Goal: Information Seeking & Learning: Check status

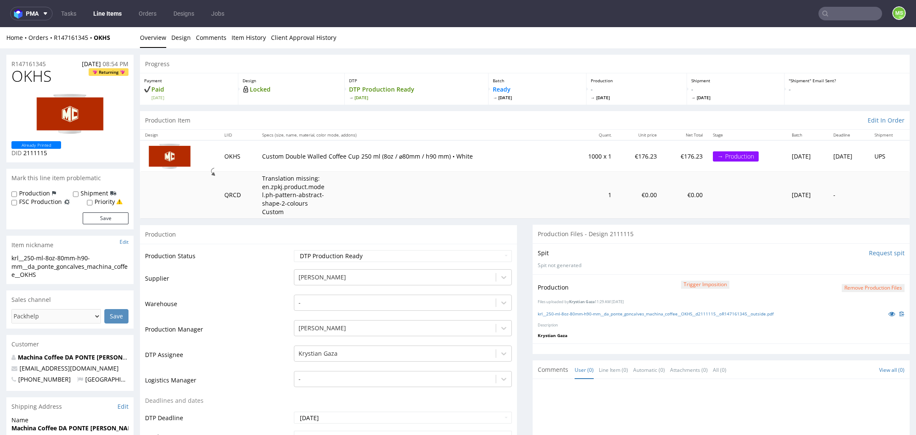
scroll to position [532, 0]
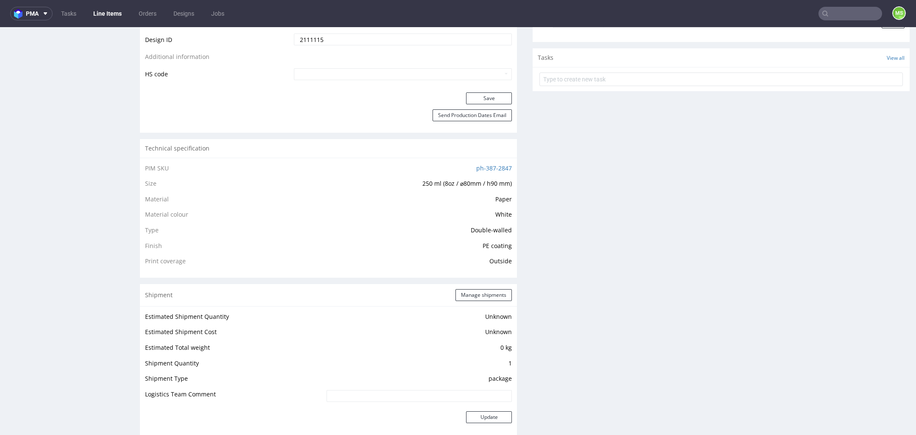
click at [822, 15] on icon at bounding box center [825, 13] width 7 height 7
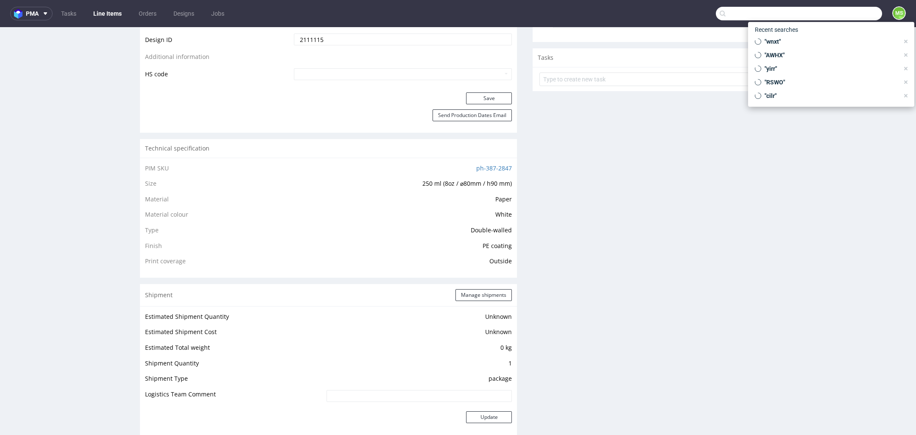
click at [835, 18] on input "text" at bounding box center [799, 14] width 166 height 14
paste input "1Z9142396891231188"
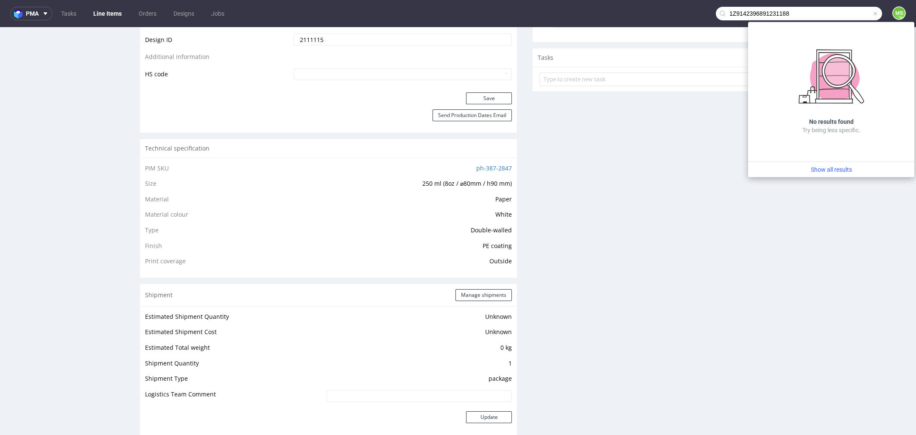
type input "1Z9142396891231188"
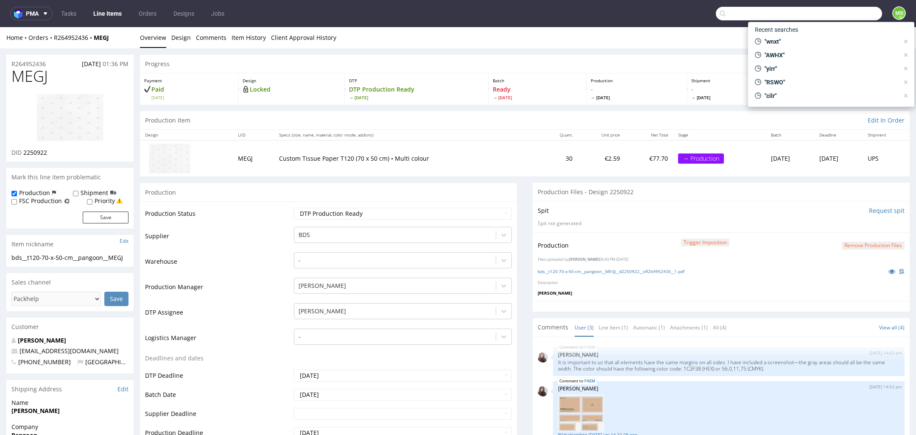
click at [837, 18] on input "text" at bounding box center [799, 14] width 166 height 14
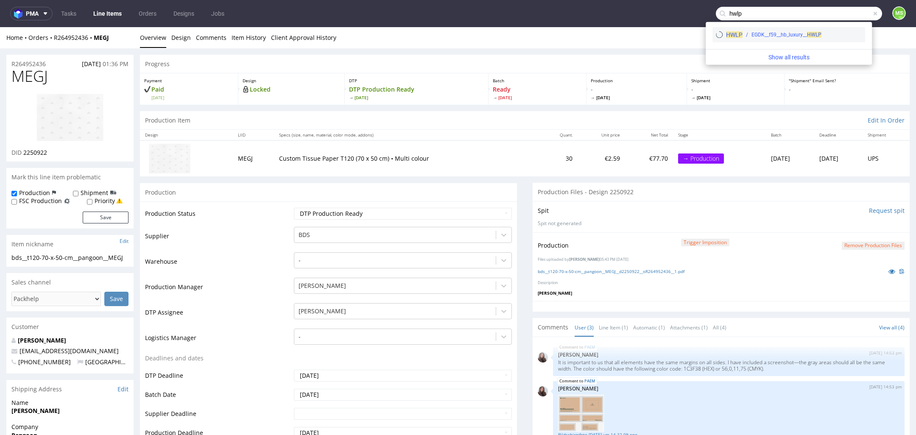
type input "hwlp"
click at [769, 31] on div "EGDK__f59__hb_luxury__ HWLP" at bounding box center [787, 35] width 70 height 8
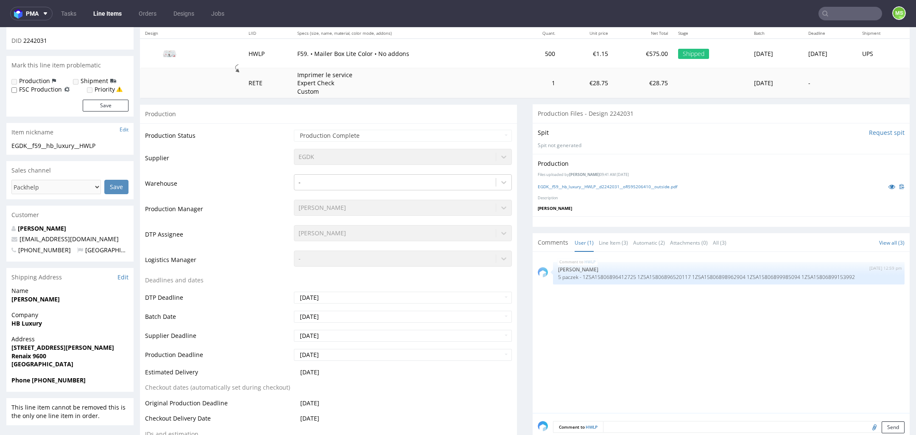
scroll to position [103, 0]
click at [561, 187] on link "EGDK__f59__hb_luxury__HWLP__d2242031__oR595206410__outside.pdf" at bounding box center [608, 185] width 140 height 6
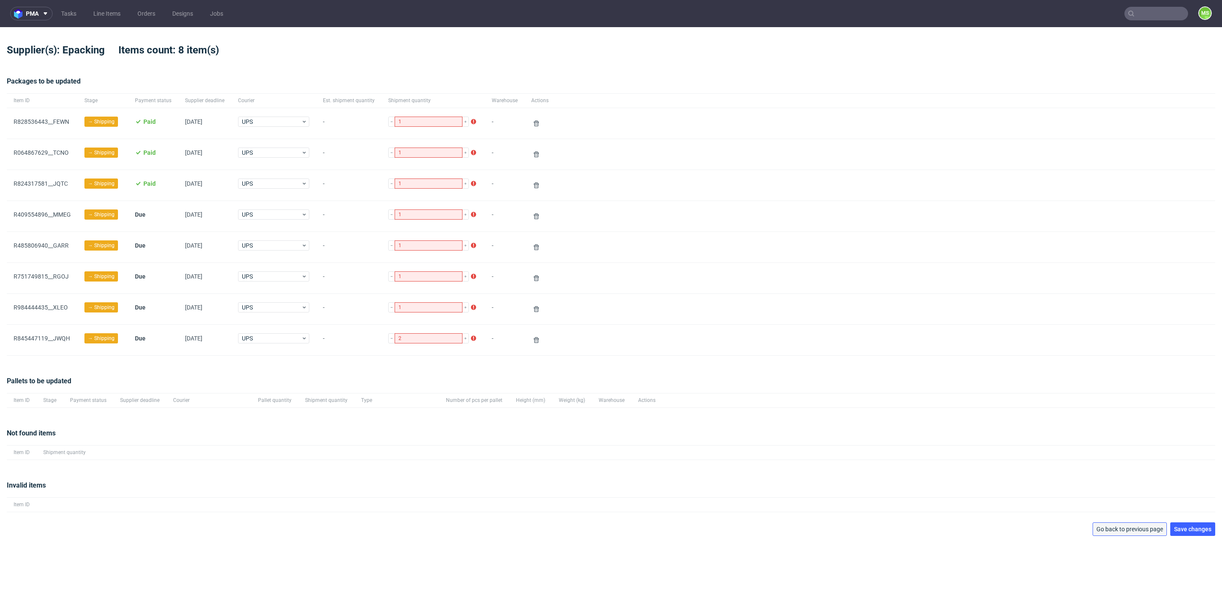
click at [1115, 526] on span "Go back to previous page" at bounding box center [1129, 529] width 67 height 6
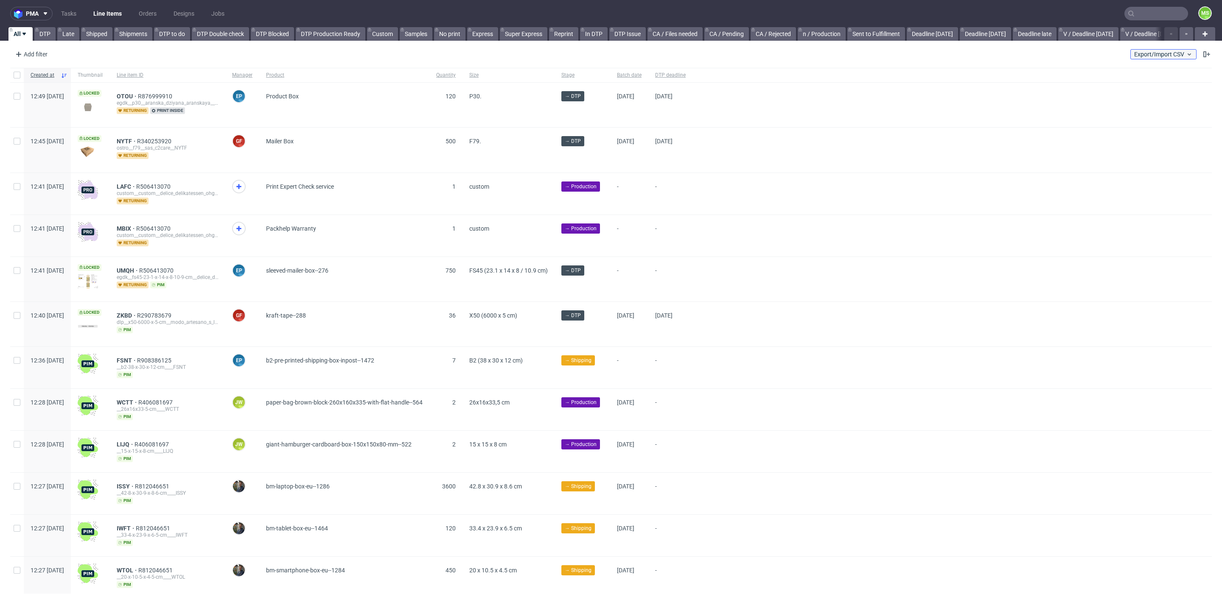
click at [1154, 54] on span "Export/Import CSV" at bounding box center [1163, 54] width 59 height 7
click at [1138, 86] on link "Import shipments CSV" at bounding box center [1132, 89] width 99 height 14
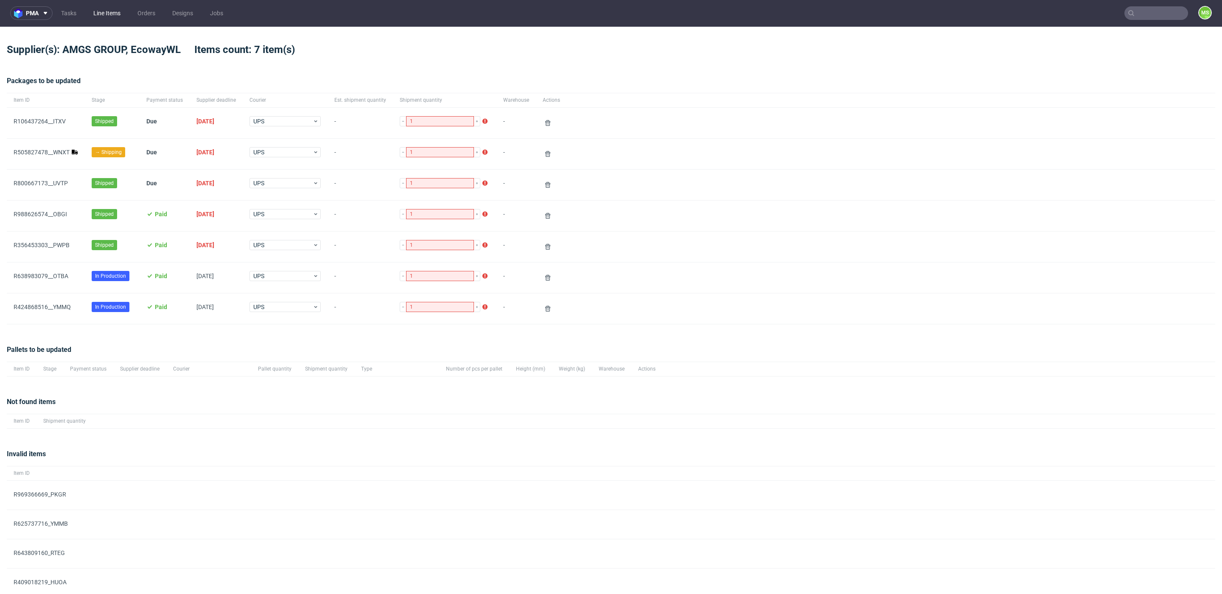
scroll to position [1, 0]
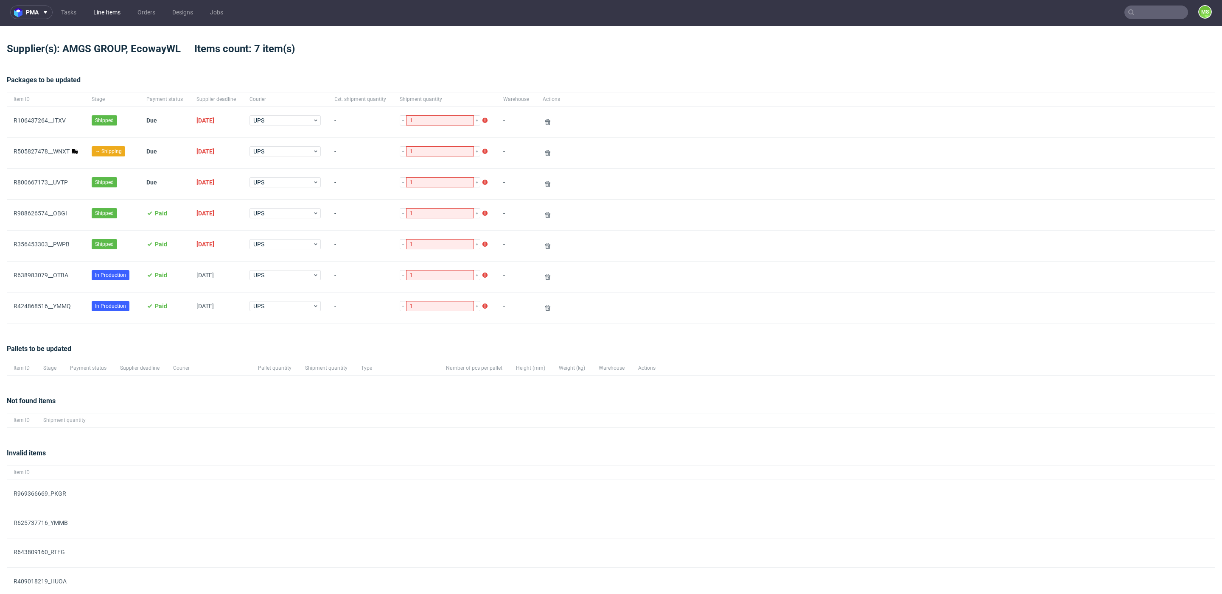
click at [101, 12] on link "Line Items" at bounding box center [106, 13] width 37 height 14
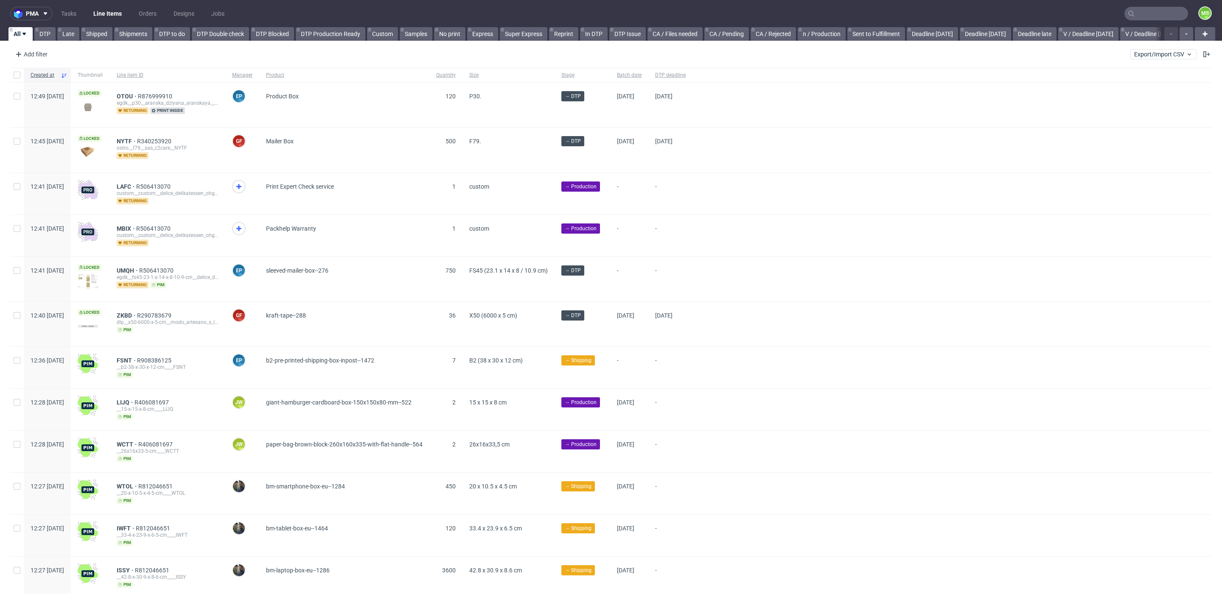
click at [1149, 45] on div "Add filter Hide filters Clear all Export/Import CSV" at bounding box center [611, 54] width 1222 height 20
drag, startPoint x: 1149, startPoint y: 50, endPoint x: 1148, endPoint y: 58, distance: 8.5
click at [1149, 50] on button "Export/Import CSV" at bounding box center [1163, 54] width 66 height 10
click at [1144, 86] on link "Import shipments CSV" at bounding box center [1132, 89] width 99 height 14
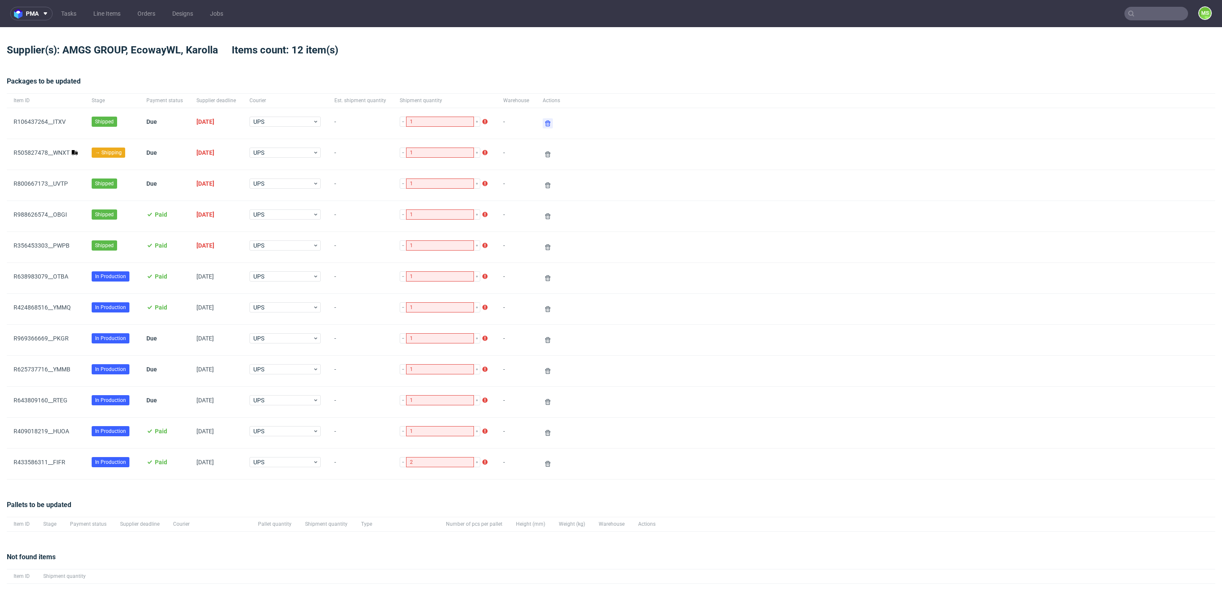
drag, startPoint x: 533, startPoint y: 119, endPoint x: 526, endPoint y: 120, distance: 6.8
click at [543, 119] on button at bounding box center [548, 123] width 10 height 10
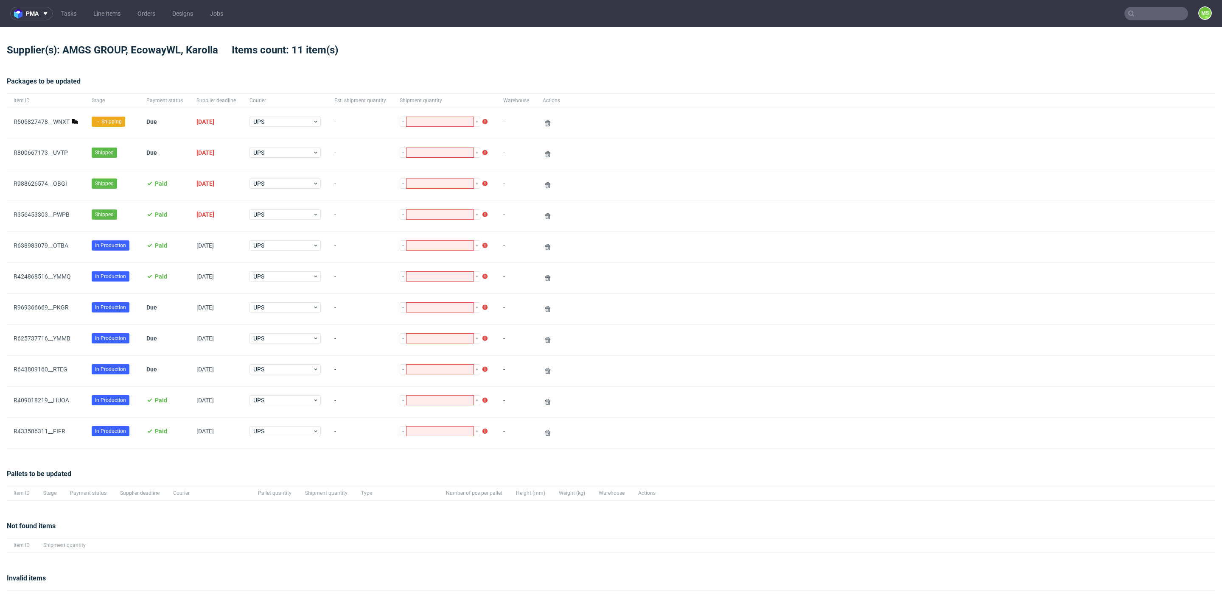
type input "1"
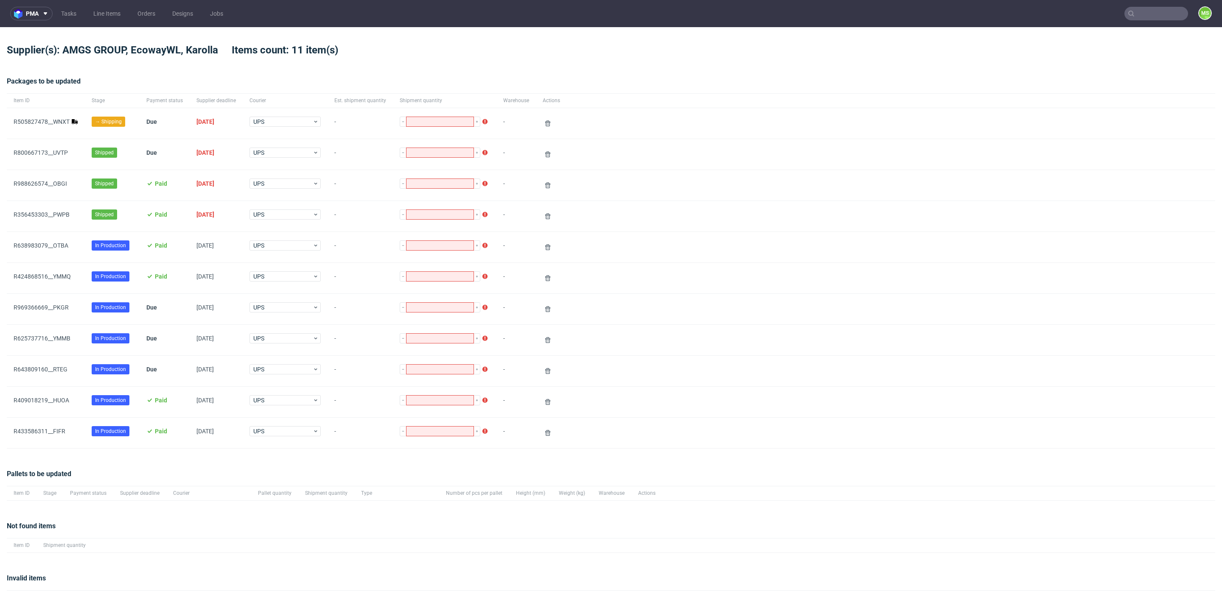
type input "1"
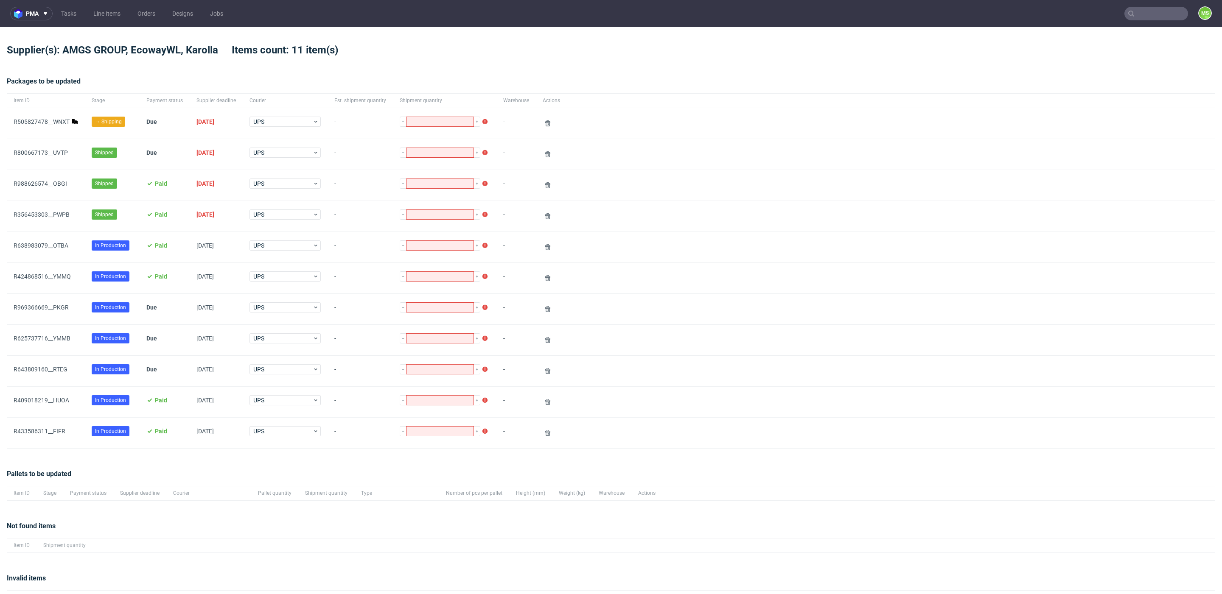
type input "2"
click at [42, 119] on link "R505827478__WNXT" at bounding box center [42, 121] width 56 height 7
click at [544, 126] on icon at bounding box center [547, 123] width 7 height 7
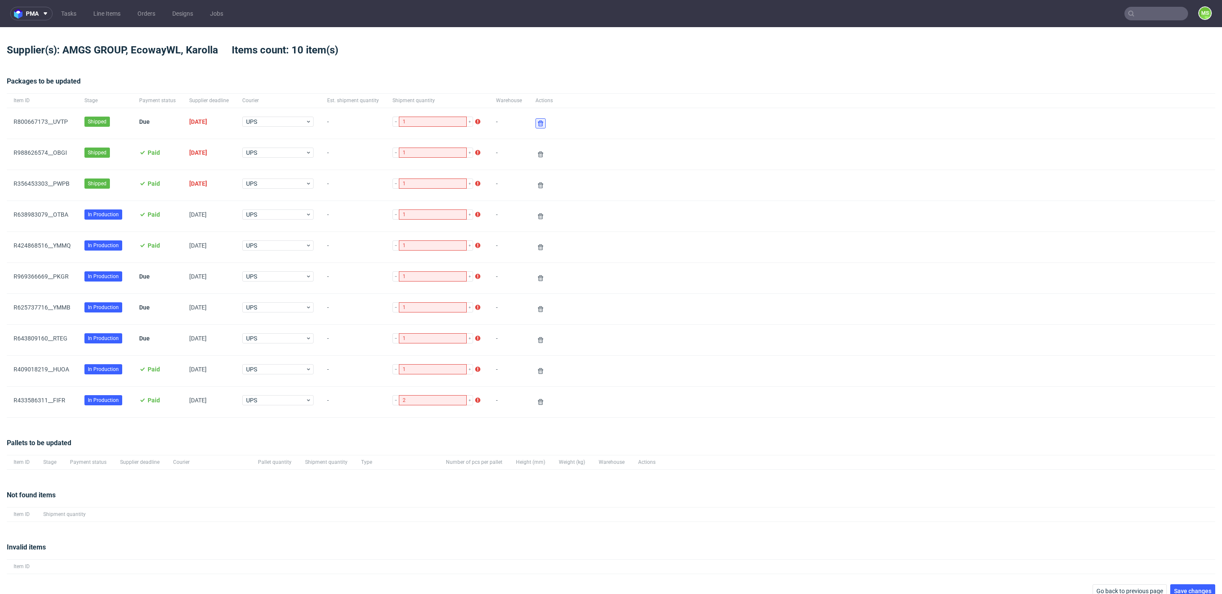
click at [537, 125] on icon at bounding box center [540, 123] width 7 height 7
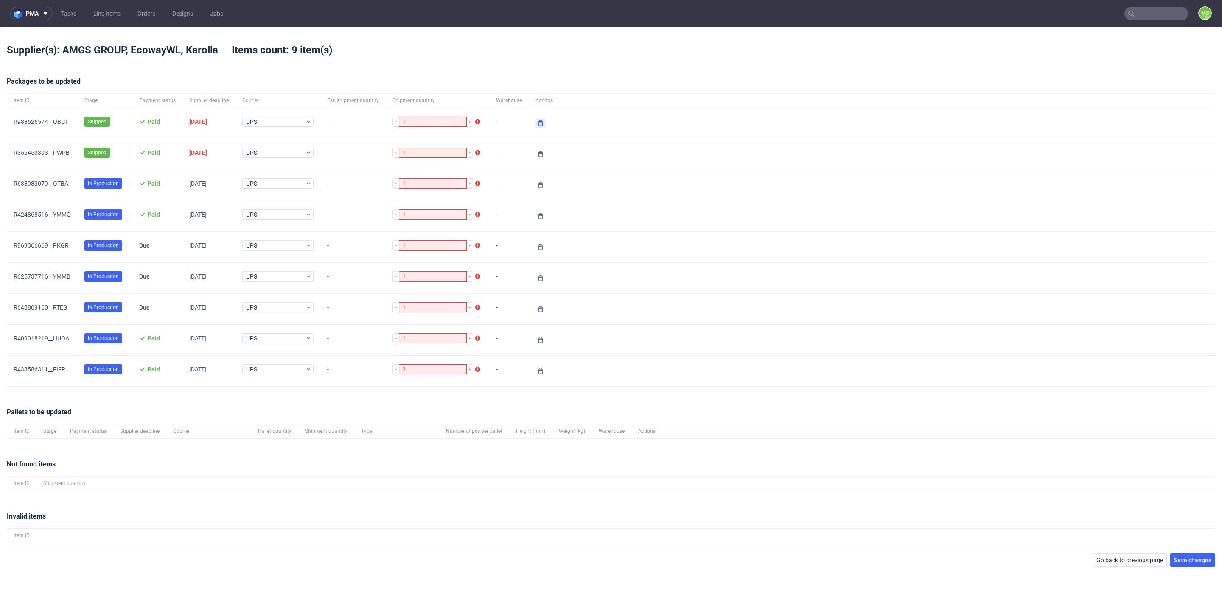
click at [537, 125] on icon at bounding box center [540, 123] width 7 height 7
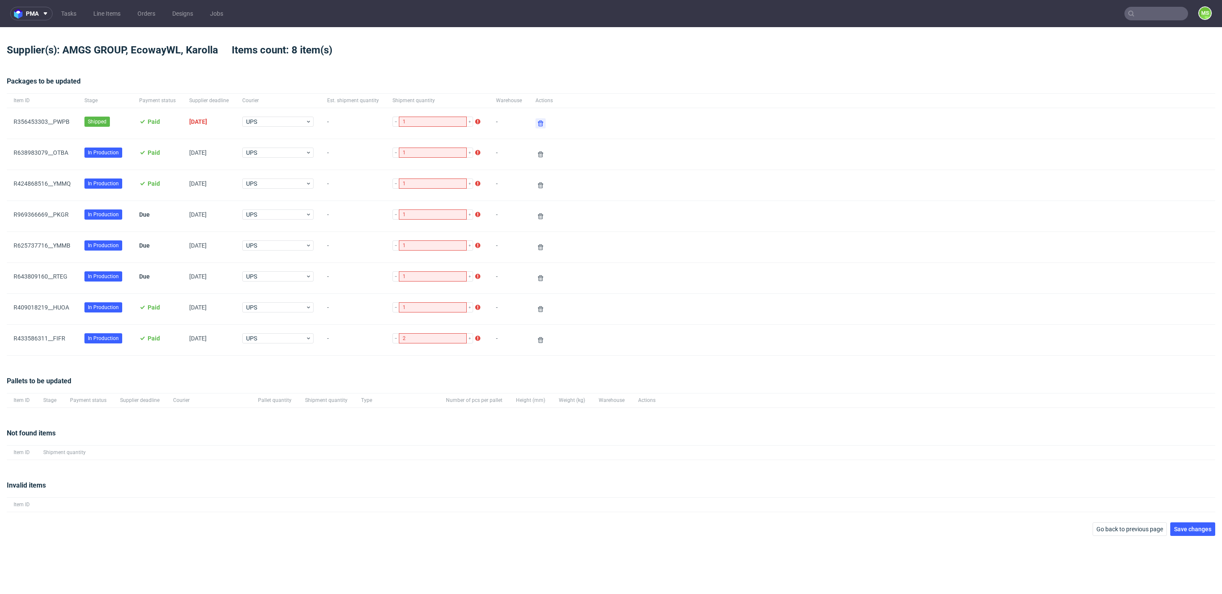
click at [537, 125] on icon at bounding box center [540, 123] width 7 height 7
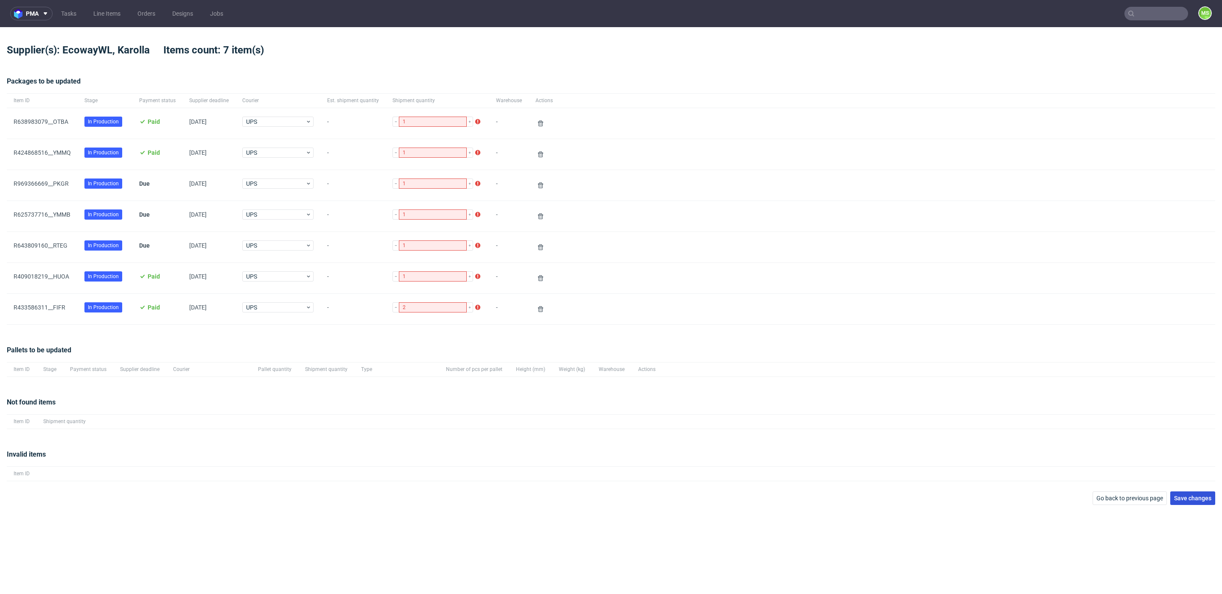
click at [1199, 493] on button "Save changes" at bounding box center [1192, 499] width 45 height 14
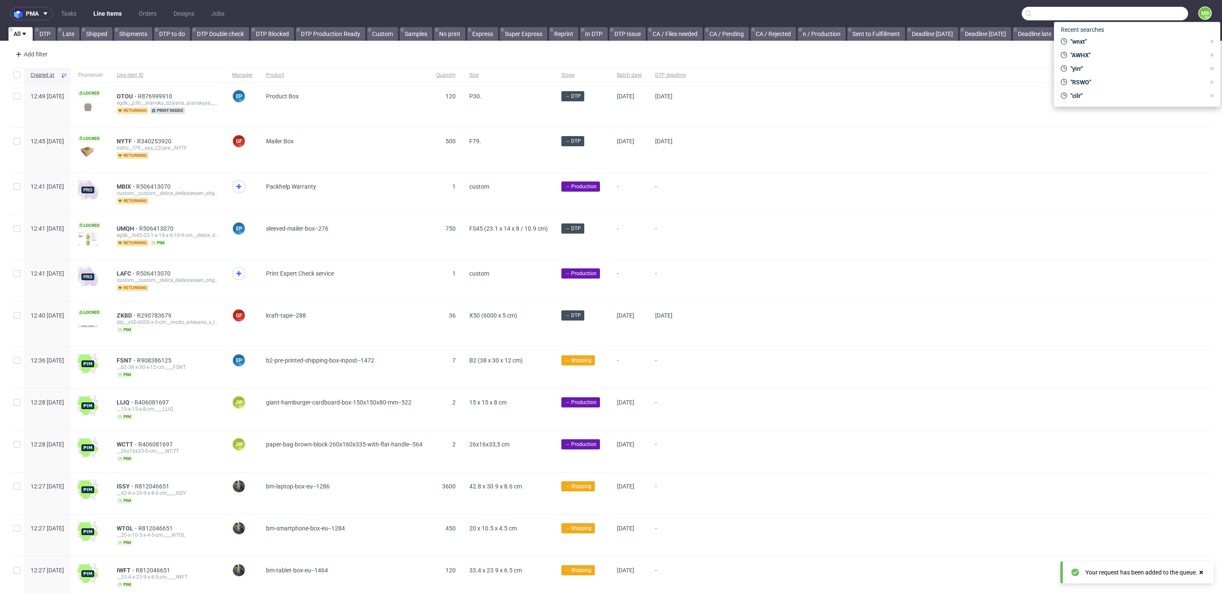
click at [1133, 14] on input "text" at bounding box center [1104, 14] width 166 height 14
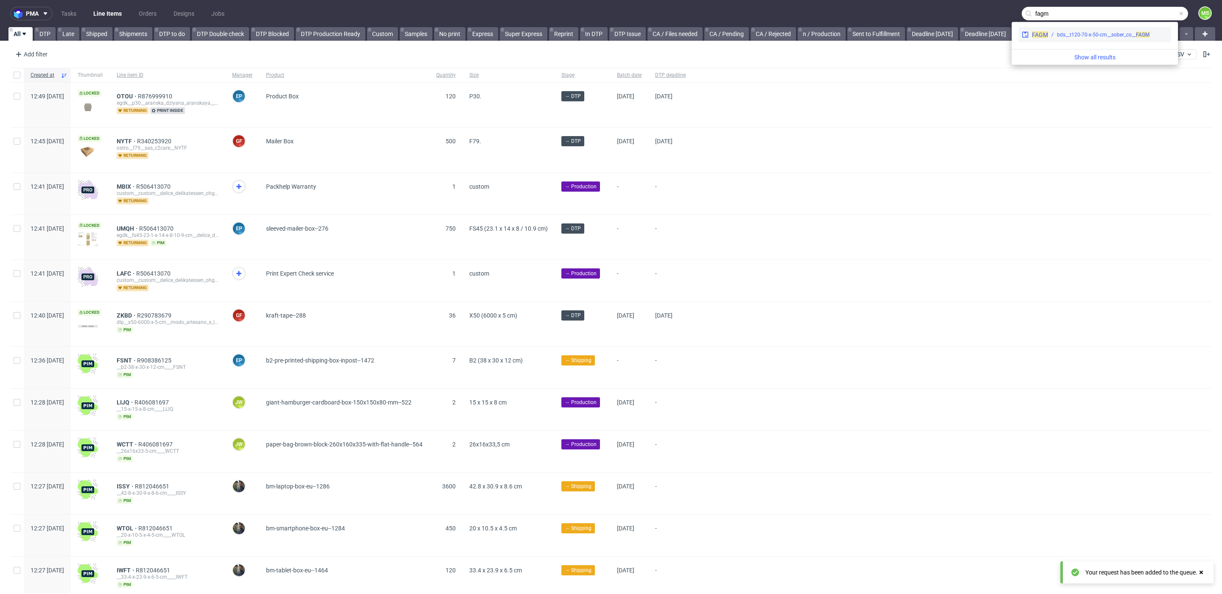
type input "fagm"
click at [1116, 28] on div "FAGM bds__t120-70-x-50-cm__sober_co__ FAGM" at bounding box center [1094, 34] width 153 height 15
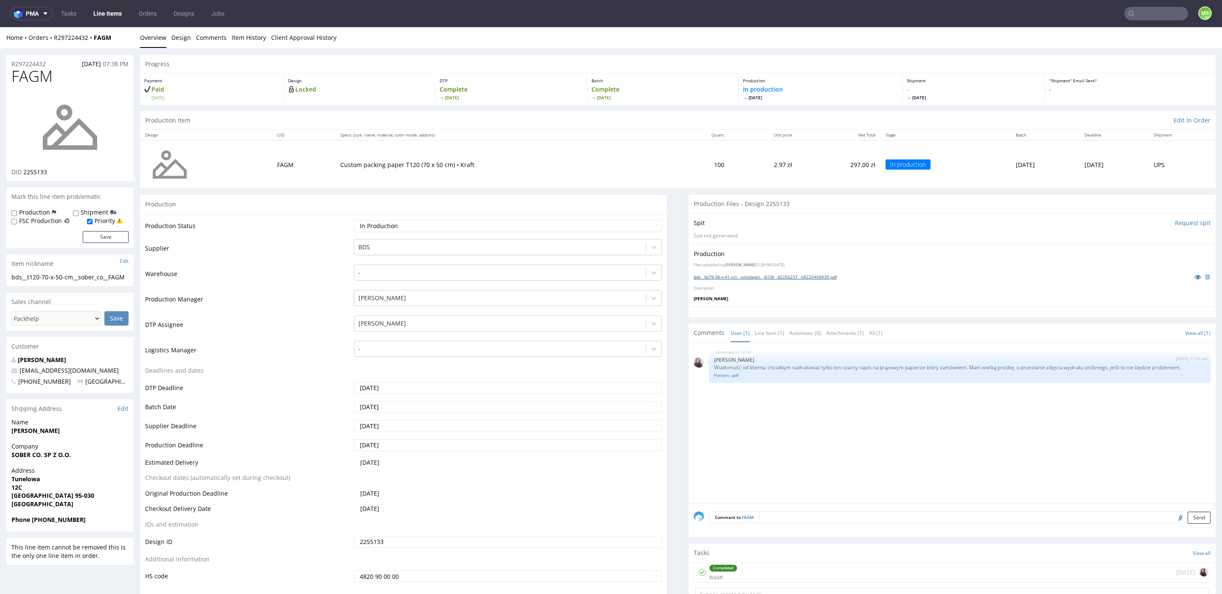
click at [708, 276] on link "bds__tb79-38-x-41-cm__volodalen__JECW__d2256237__oR220458939.pdf" at bounding box center [765, 277] width 143 height 6
click at [114, 13] on link "Line Items" at bounding box center [107, 14] width 39 height 14
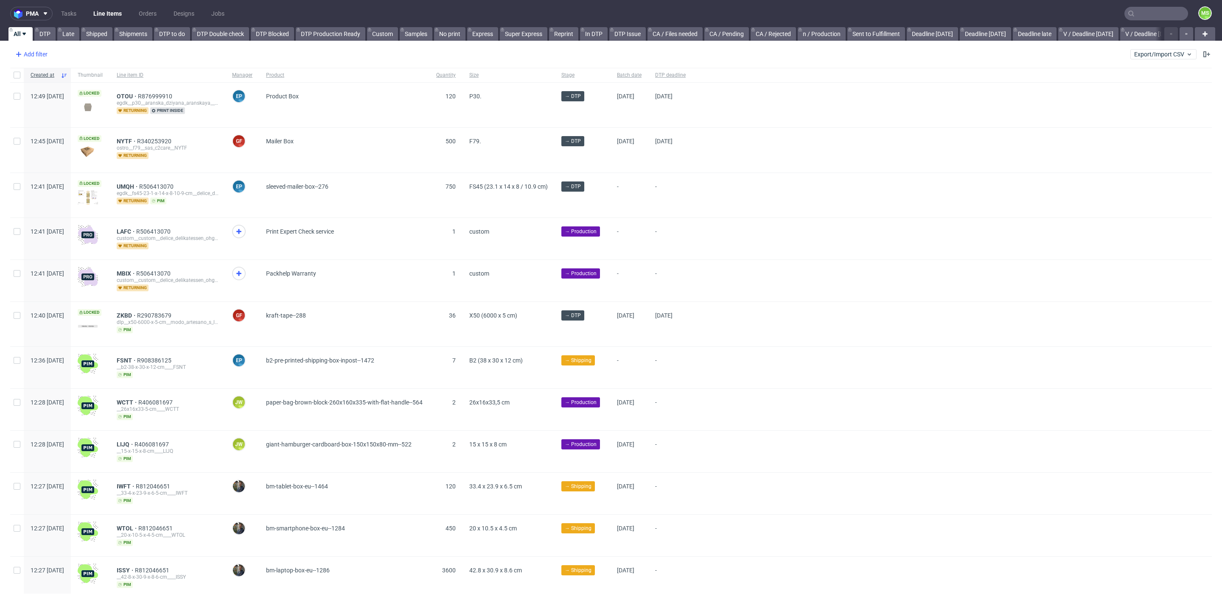
click at [39, 53] on div "Add filter" at bounding box center [30, 55] width 37 height 14
click at [74, 74] on input "text" at bounding box center [66, 73] width 102 height 14
type input "line"
click at [95, 109] on div "Line item ID" at bounding box center [66, 106] width 102 height 12
click at [84, 90] on input "text" at bounding box center [66, 92] width 102 height 14
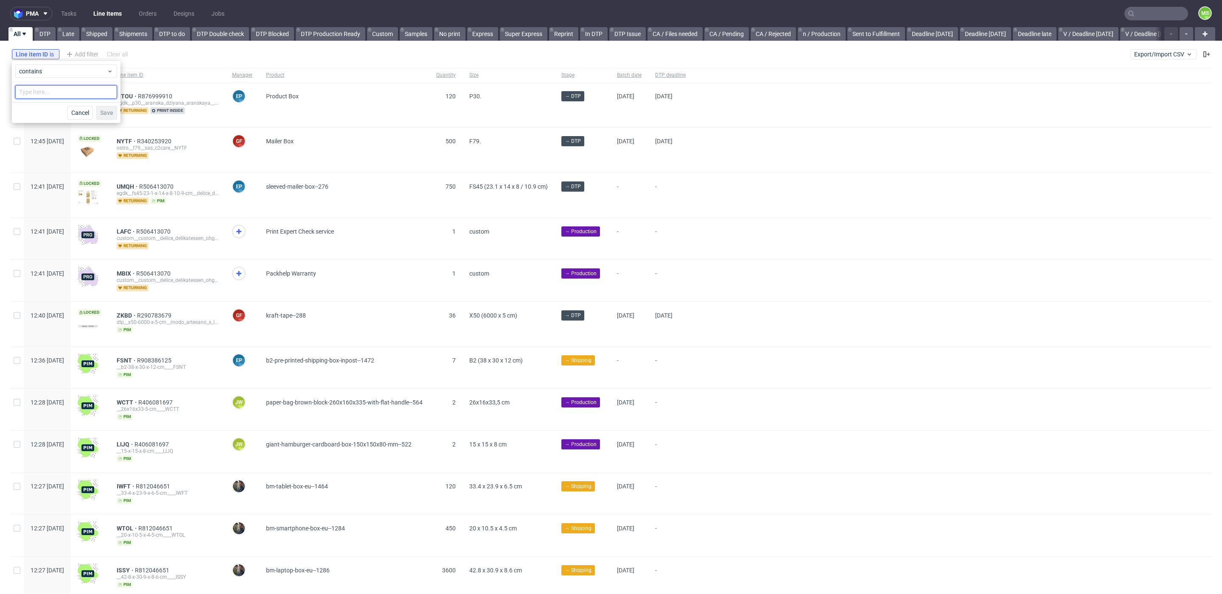
type input "f"
type input "fagm"
click at [109, 112] on span "Save" at bounding box center [106, 113] width 13 height 6
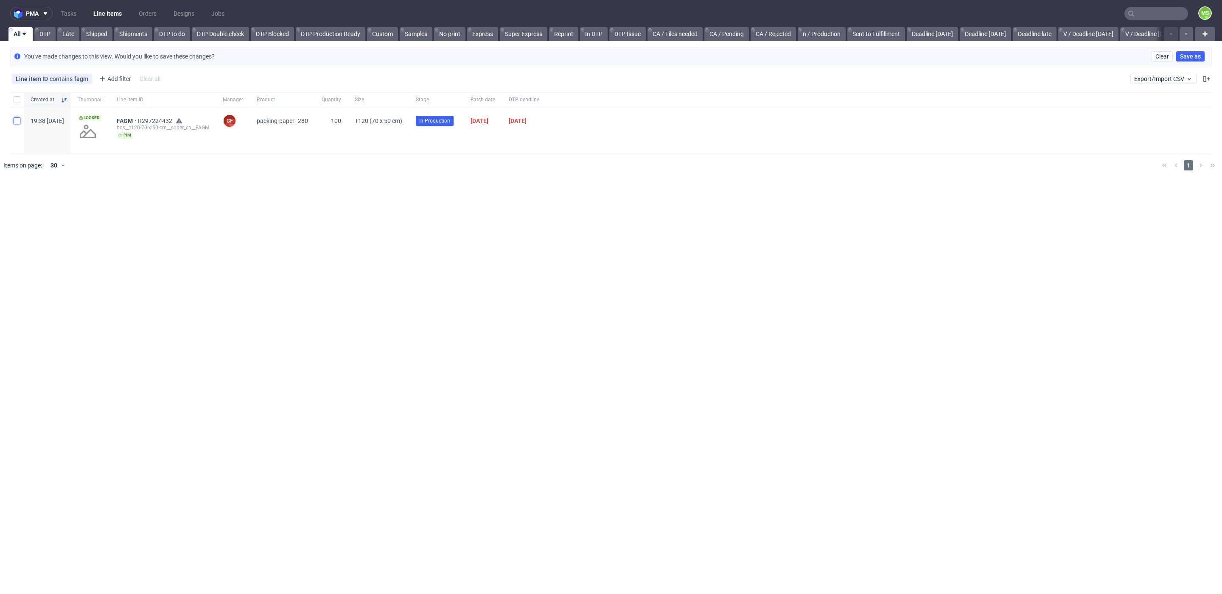
click at [17, 121] on input "checkbox" at bounding box center [17, 121] width 7 height 7
checkbox input "true"
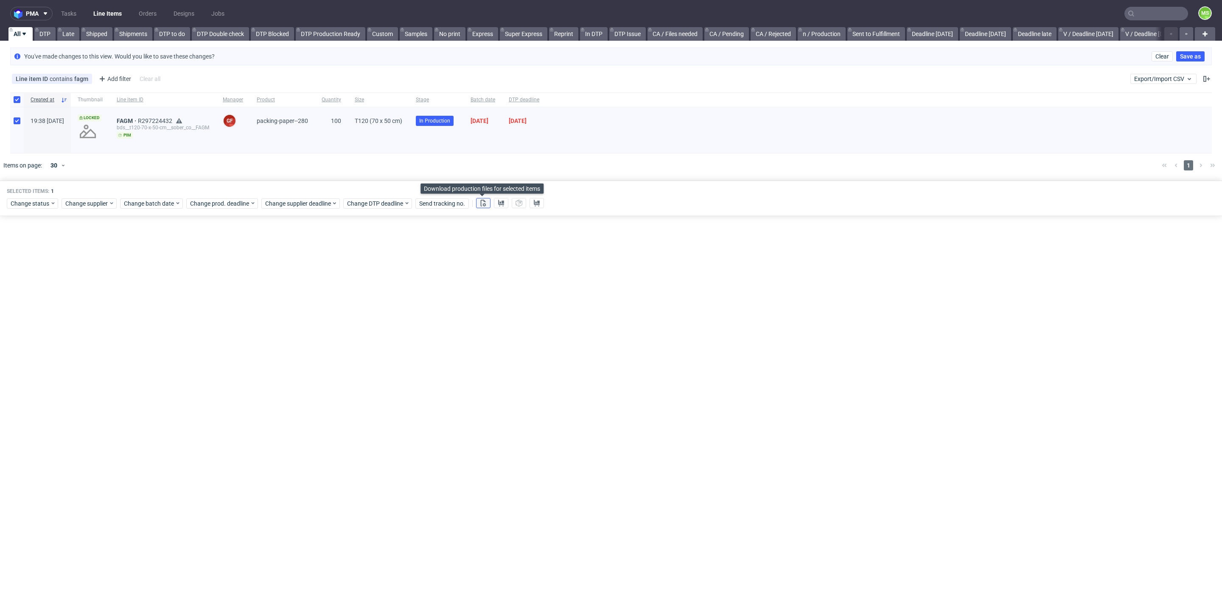
click at [487, 203] on button at bounding box center [483, 203] width 14 height 10
click at [71, 76] on div "Line item ID contains fagm" at bounding box center [52, 79] width 73 height 7
drag, startPoint x: 68, startPoint y: 113, endPoint x: 13, endPoint y: 115, distance: 55.2
click at [5, 113] on body "pma Tasks Line Items Orders Designs Jobs MS All DTP Late Shipped Shipments DTP …" at bounding box center [611, 297] width 1222 height 594
click at [73, 78] on div "Line item ID contains fagm" at bounding box center [52, 79] width 73 height 7
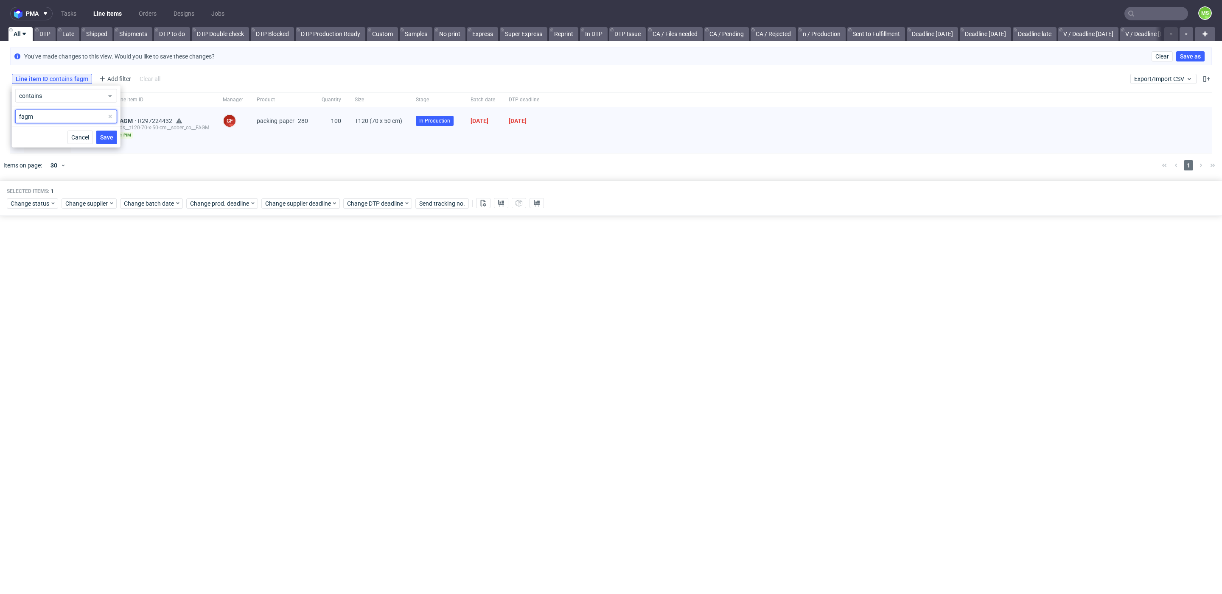
drag, startPoint x: 60, startPoint y: 110, endPoint x: 37, endPoint y: 115, distance: 23.3
click at [32, 114] on input "fagm" at bounding box center [66, 117] width 102 height 14
click at [38, 115] on input "fagm" at bounding box center [66, 117] width 102 height 14
paste input "WNXT"
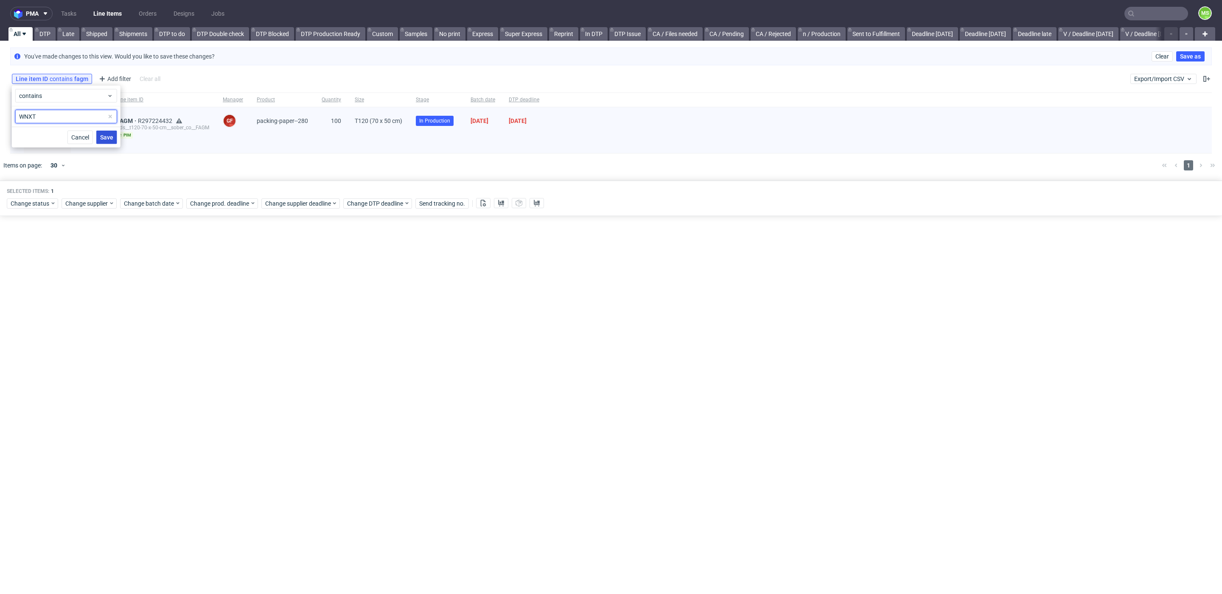
type input "WNXT"
click at [105, 136] on span "Save" at bounding box center [106, 137] width 13 height 6
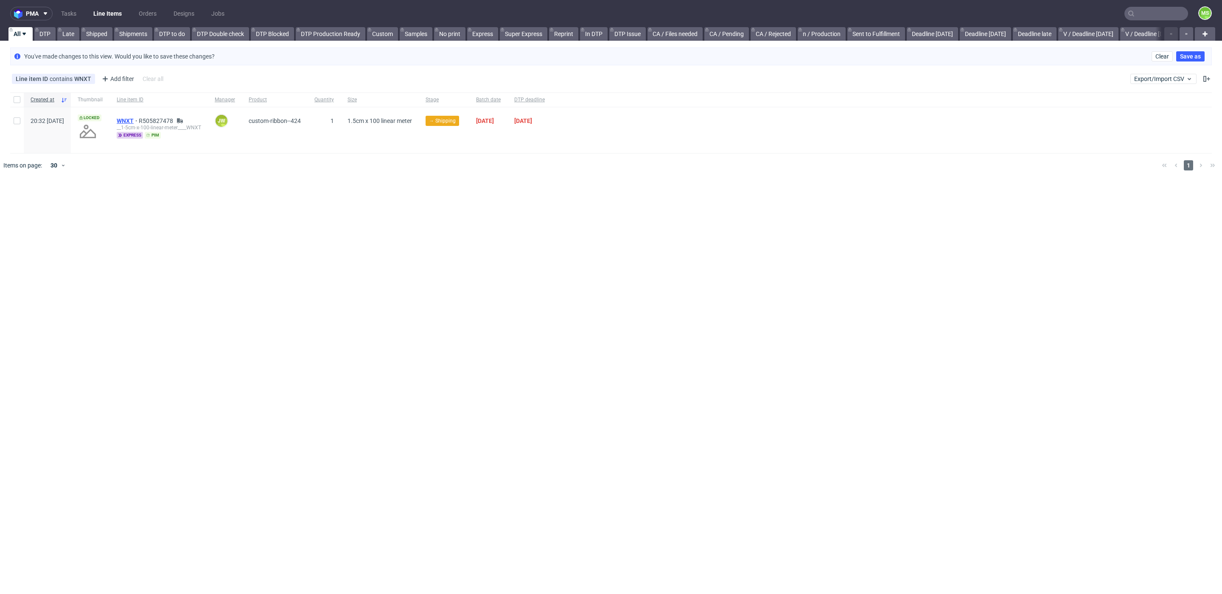
click at [139, 121] on span "WNXT" at bounding box center [128, 121] width 22 height 7
click at [1163, 72] on div "Line item ID contains WNXT Add filter Hide filters Clear all Export/Import CSV" at bounding box center [611, 79] width 1222 height 20
drag, startPoint x: 1157, startPoint y: 76, endPoint x: 1155, endPoint y: 81, distance: 5.5
click at [1157, 76] on span "Export/Import CSV" at bounding box center [1163, 79] width 59 height 7
click at [1140, 109] on link "Import shipments CSV" at bounding box center [1143, 113] width 99 height 14
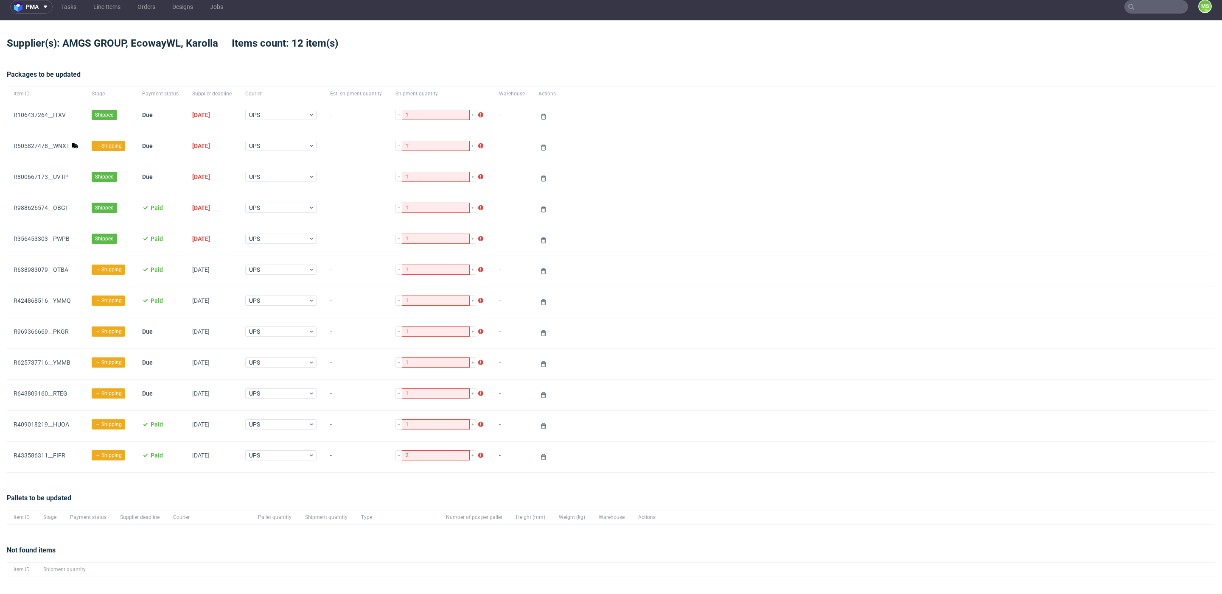
scroll to position [8, 0]
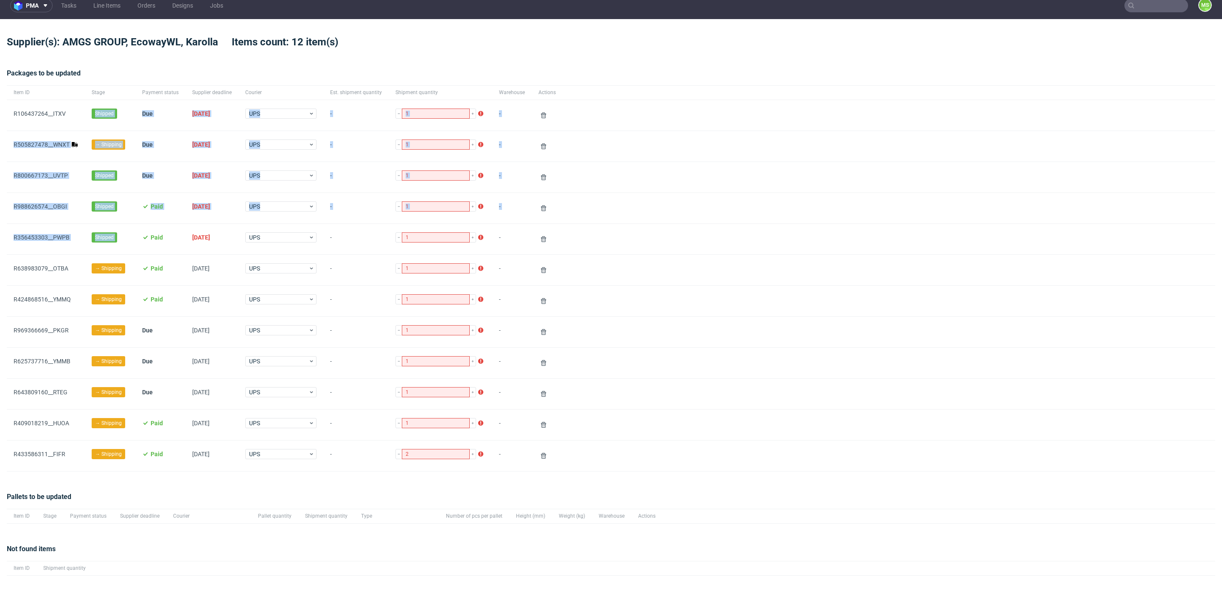
drag, startPoint x: 141, startPoint y: 232, endPoint x: 84, endPoint y: 115, distance: 130.9
click at [84, 115] on div "Item ID Stage Payment status Supplier deadline Courier Est. shipment quantity S…" at bounding box center [611, 278] width 1208 height 386
click at [789, 235] on div at bounding box center [889, 239] width 652 height 31
click at [932, 107] on div at bounding box center [889, 115] width 652 height 31
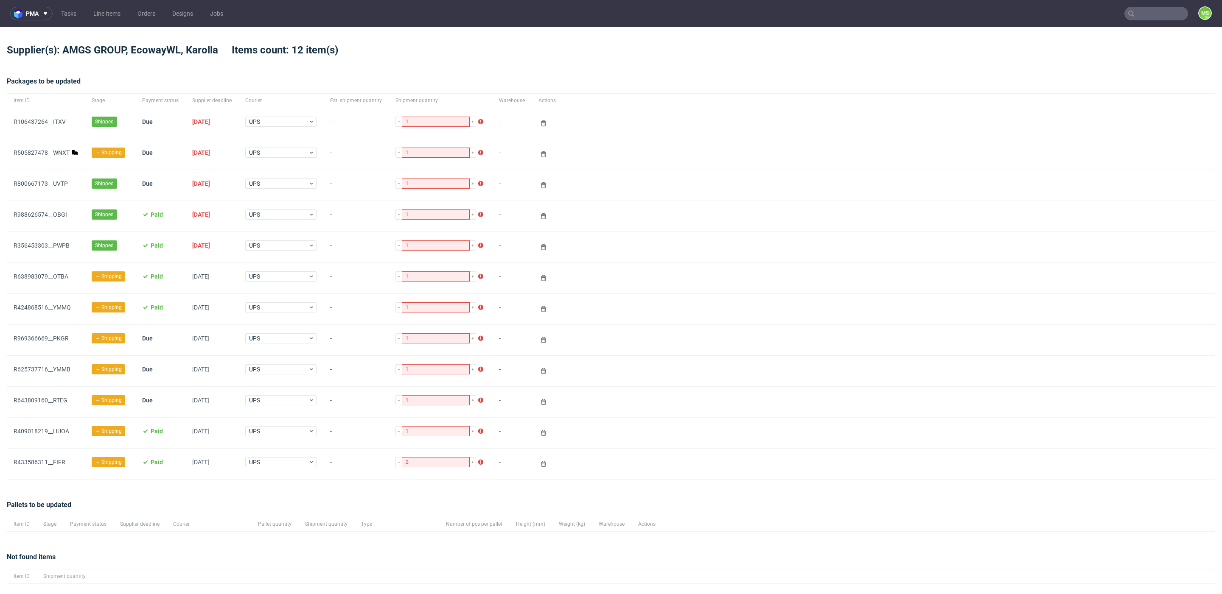
scroll to position [71, 0]
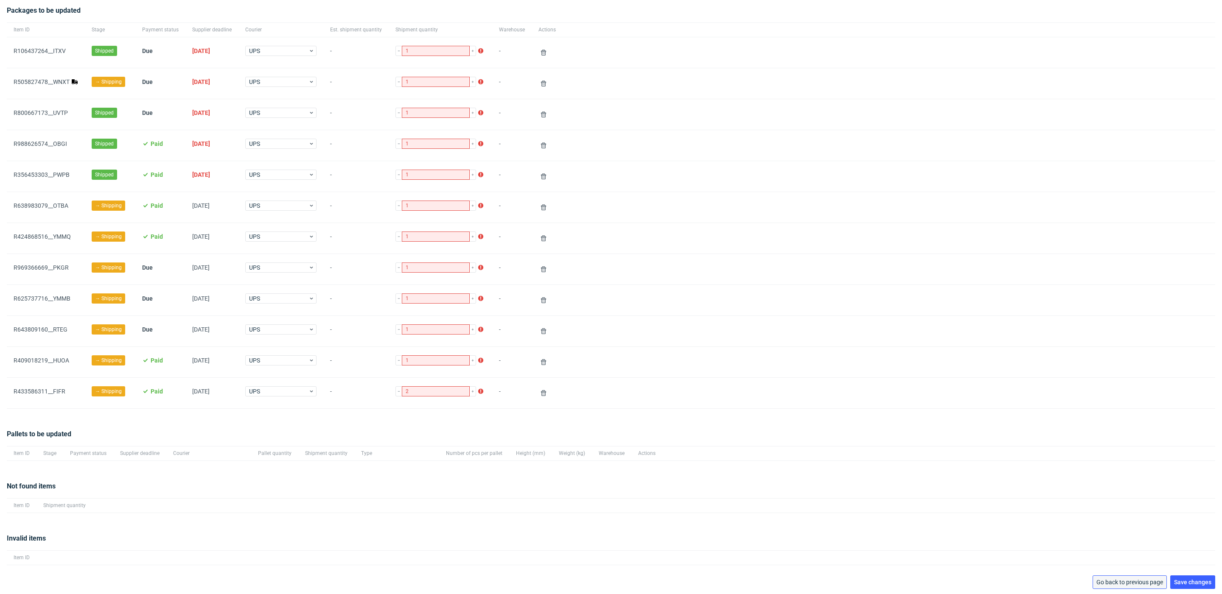
click at [1112, 584] on span "Go back to previous page" at bounding box center [1129, 582] width 67 height 6
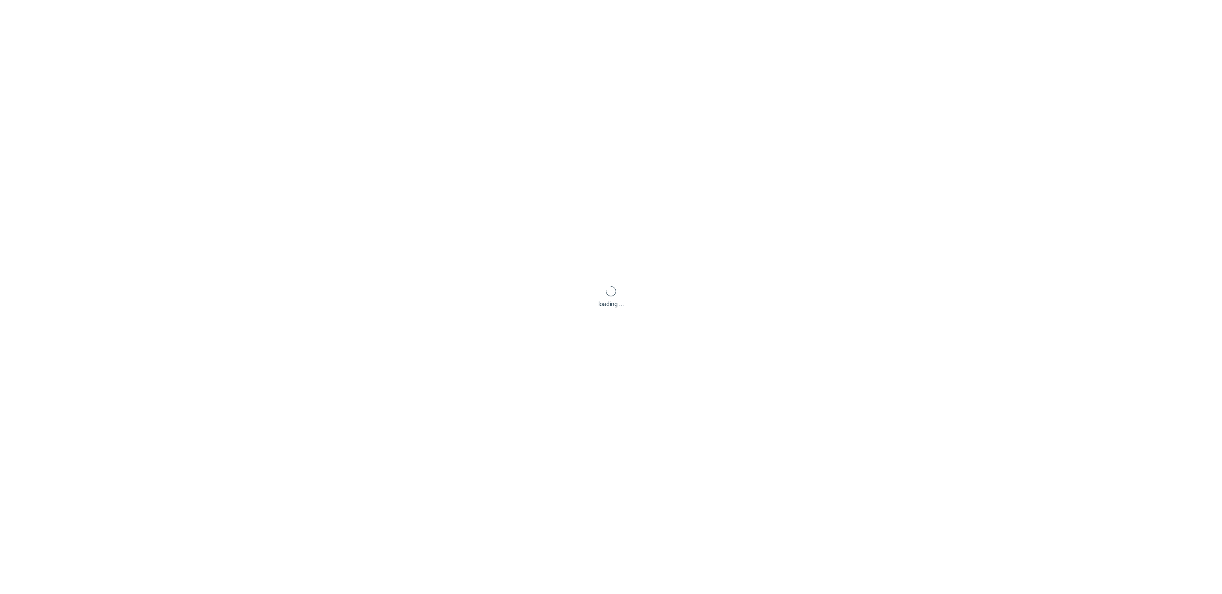
scroll to position [41, 0]
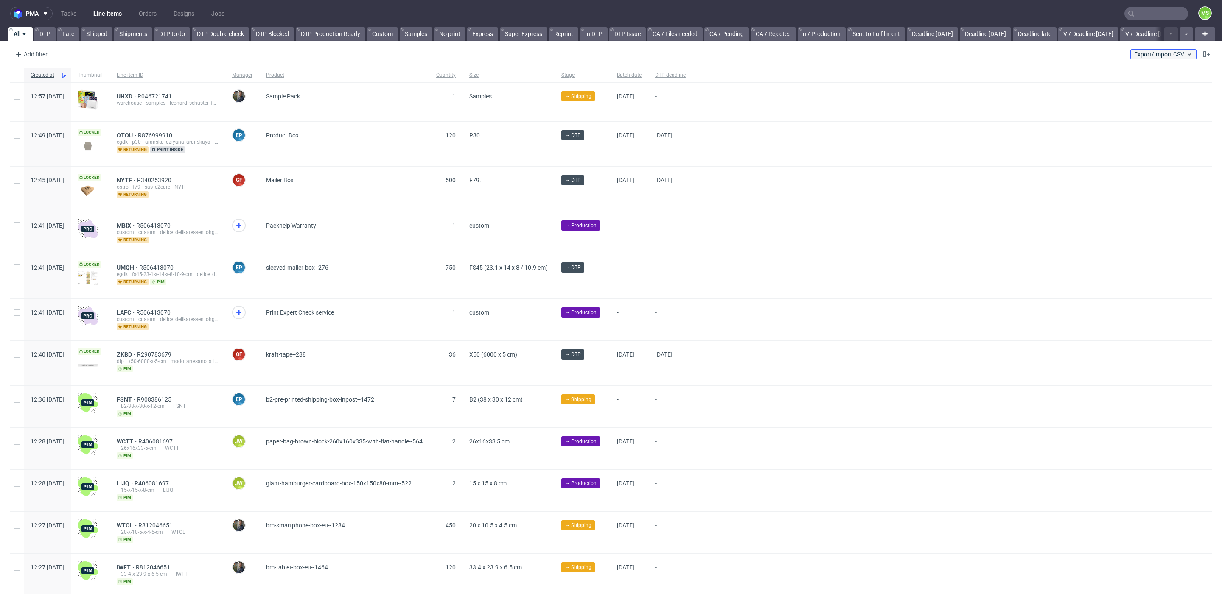
click at [1159, 52] on span "Export/Import CSV" at bounding box center [1163, 54] width 59 height 7
click at [1140, 84] on link "Import shipments CSV" at bounding box center [1132, 89] width 99 height 14
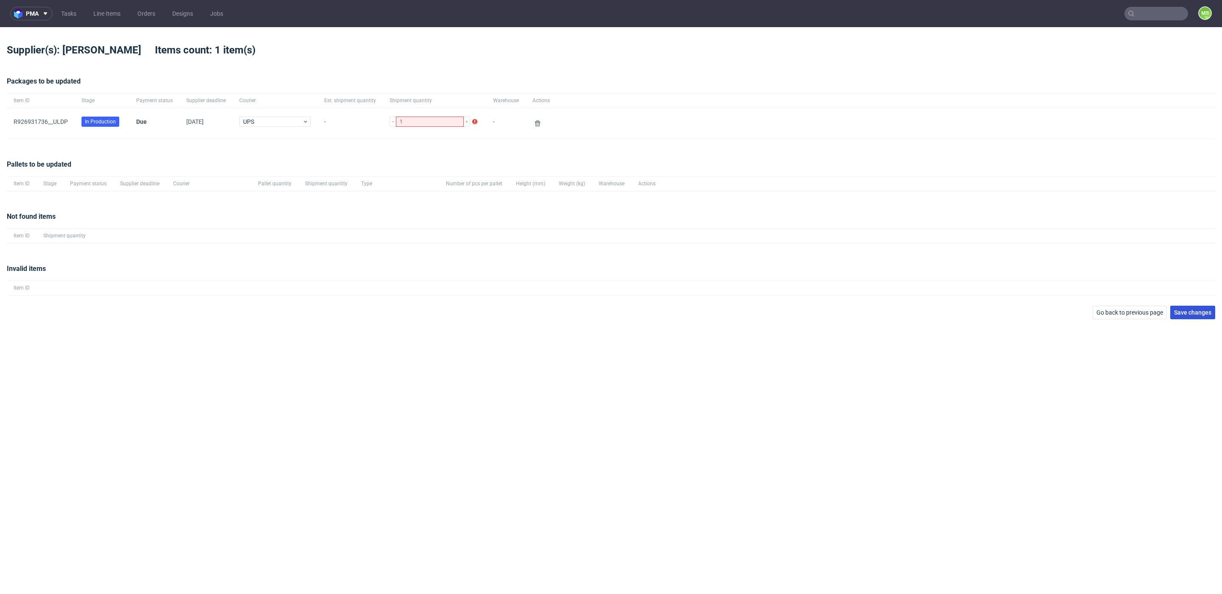
click at [1206, 318] on button "Save changes" at bounding box center [1192, 313] width 45 height 14
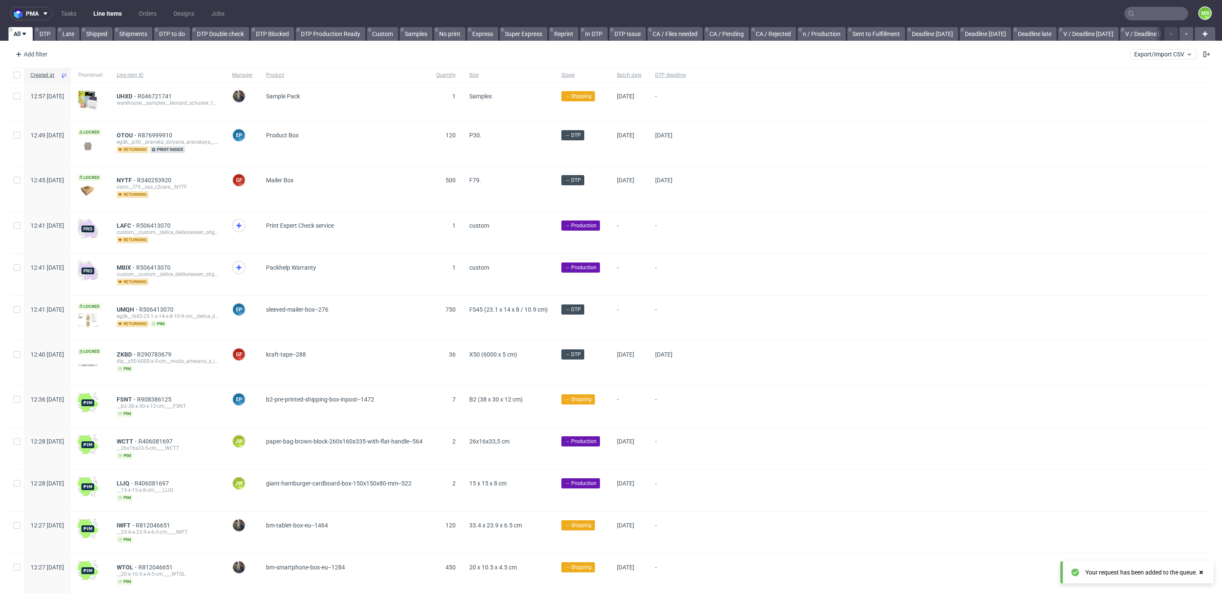
click at [1138, 19] on input "text" at bounding box center [1156, 14] width 64 height 14
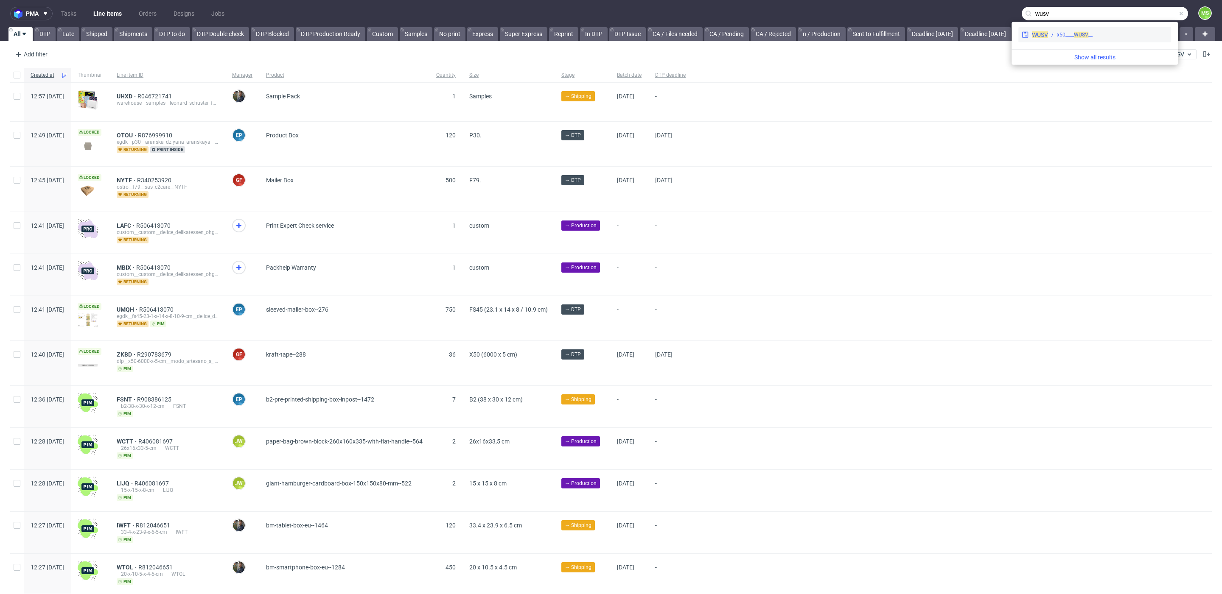
type input "wusv"
click at [1070, 38] on div "__x50____ WUSV" at bounding box center [1075, 35] width 36 height 8
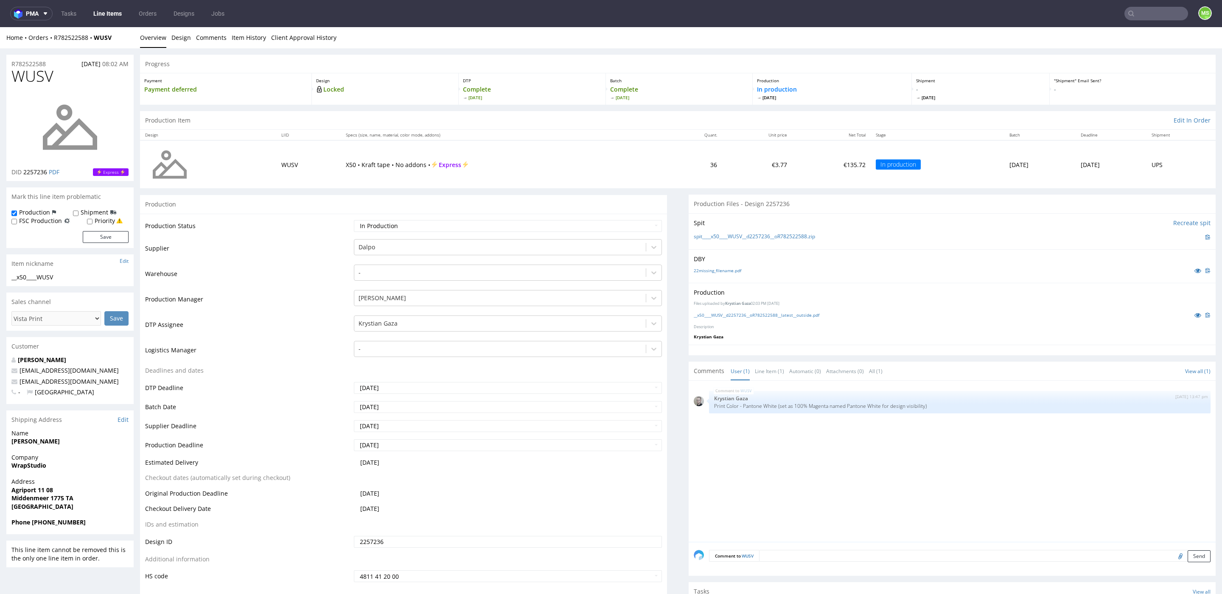
click at [1140, 14] on input "text" at bounding box center [1156, 14] width 64 height 14
type input "lftz"
click at [1051, 40] on div "LFTZ __x50____ LFTZ" at bounding box center [1094, 34] width 153 height 15
click at [1159, 14] on input "text" at bounding box center [1156, 14] width 64 height 14
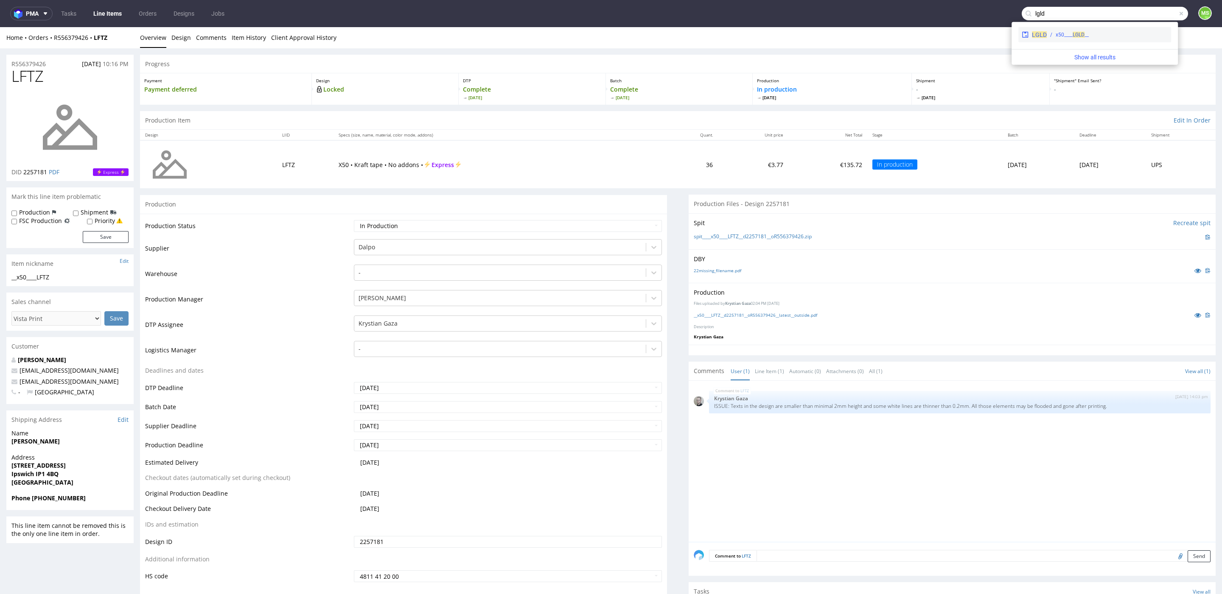
type input "lgld"
click at [1097, 30] on div "LGLD __x50____ LGLD" at bounding box center [1094, 34] width 153 height 15
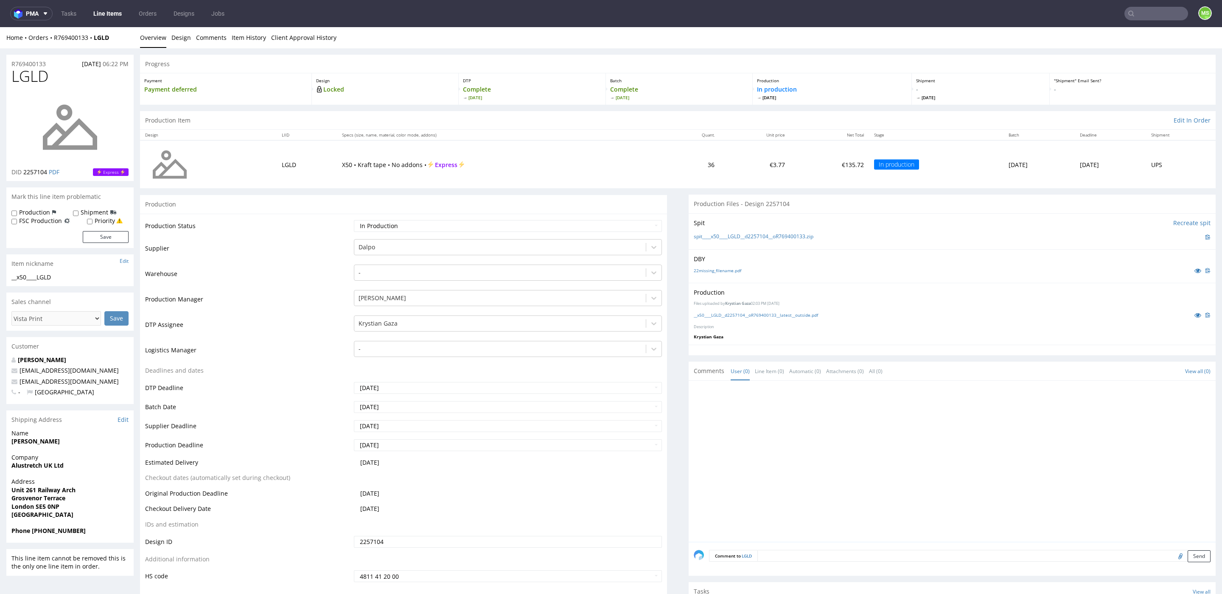
click at [1146, 14] on input "text" at bounding box center [1156, 14] width 64 height 14
click at [1146, 13] on input "text" at bounding box center [1104, 14] width 166 height 14
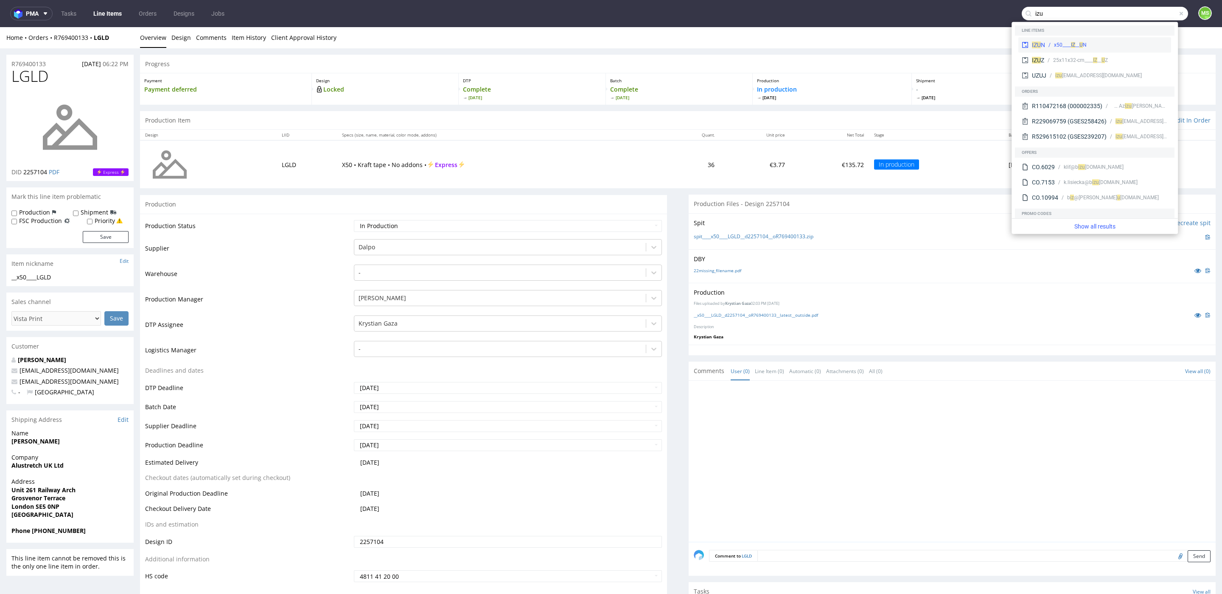
type input "izu"
click at [1104, 42] on div "__x50____ IZ U N" at bounding box center [1106, 45] width 123 height 8
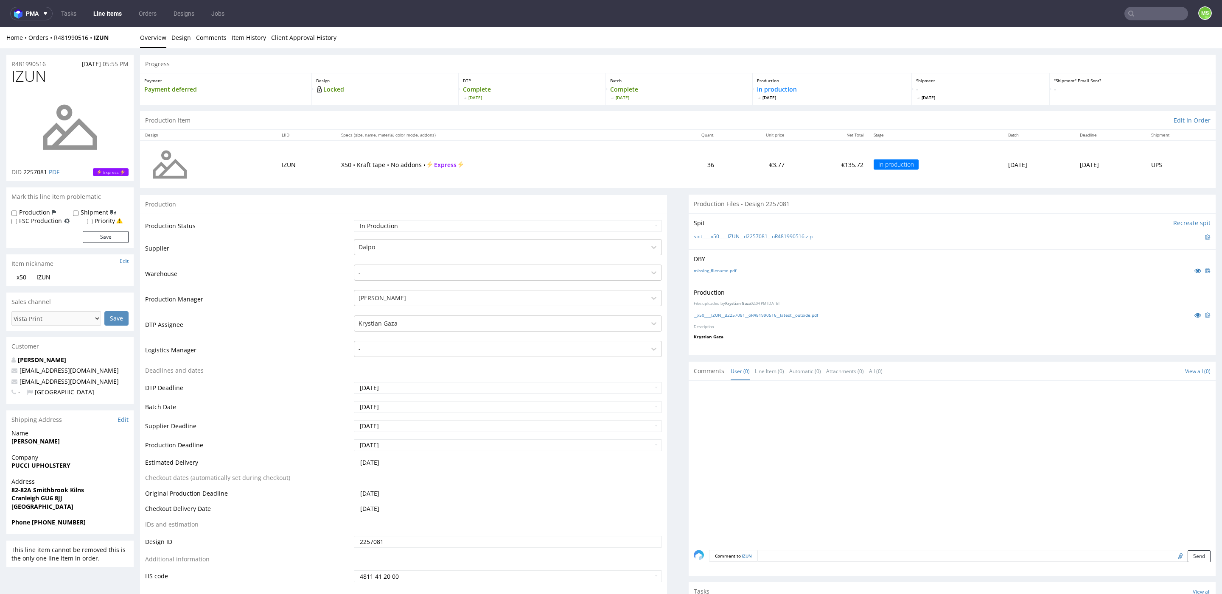
click at [1139, 15] on input "text" at bounding box center [1156, 14] width 64 height 14
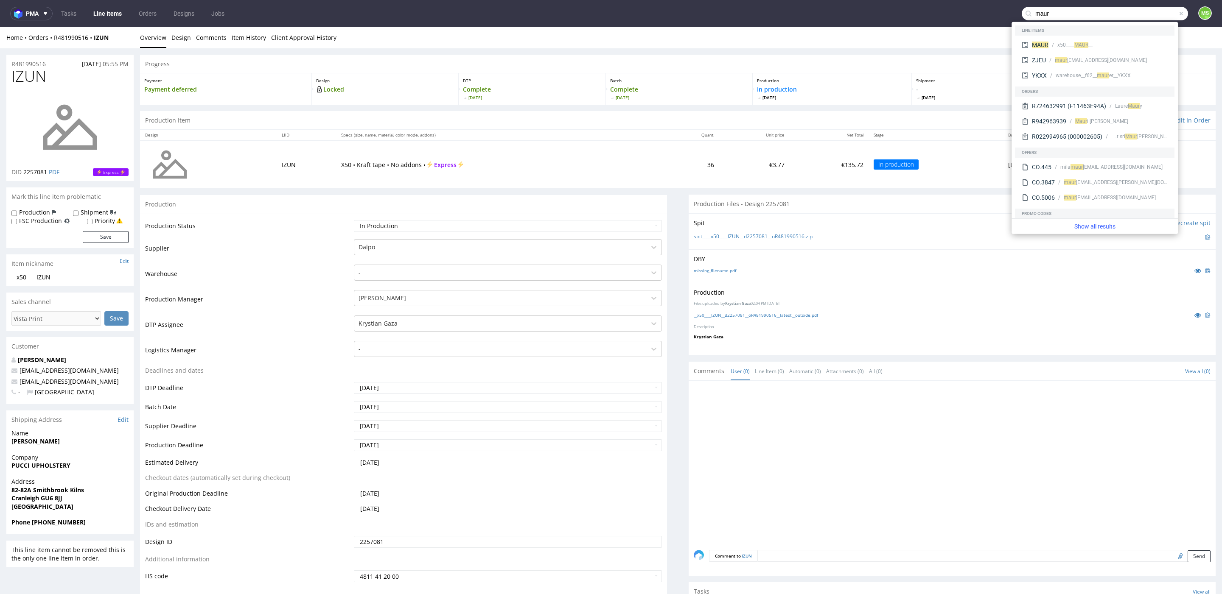
type input "maur"
click at [1108, 39] on div "MAUR __x50____ MAUR" at bounding box center [1094, 44] width 153 height 15
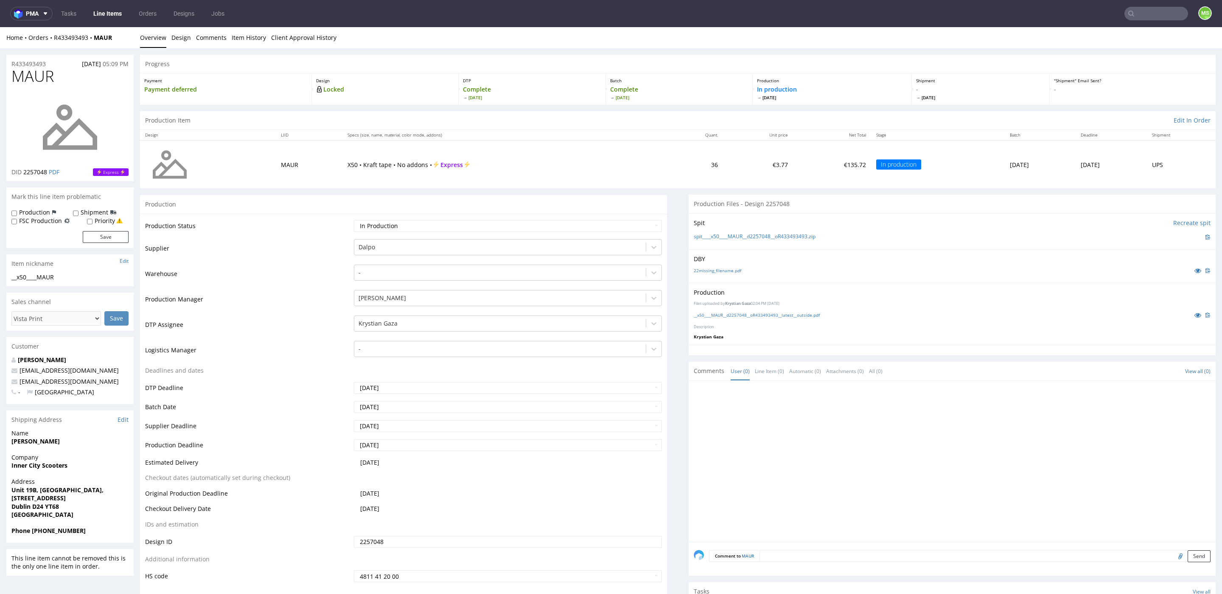
click at [1155, 18] on input "text" at bounding box center [1156, 14] width 64 height 14
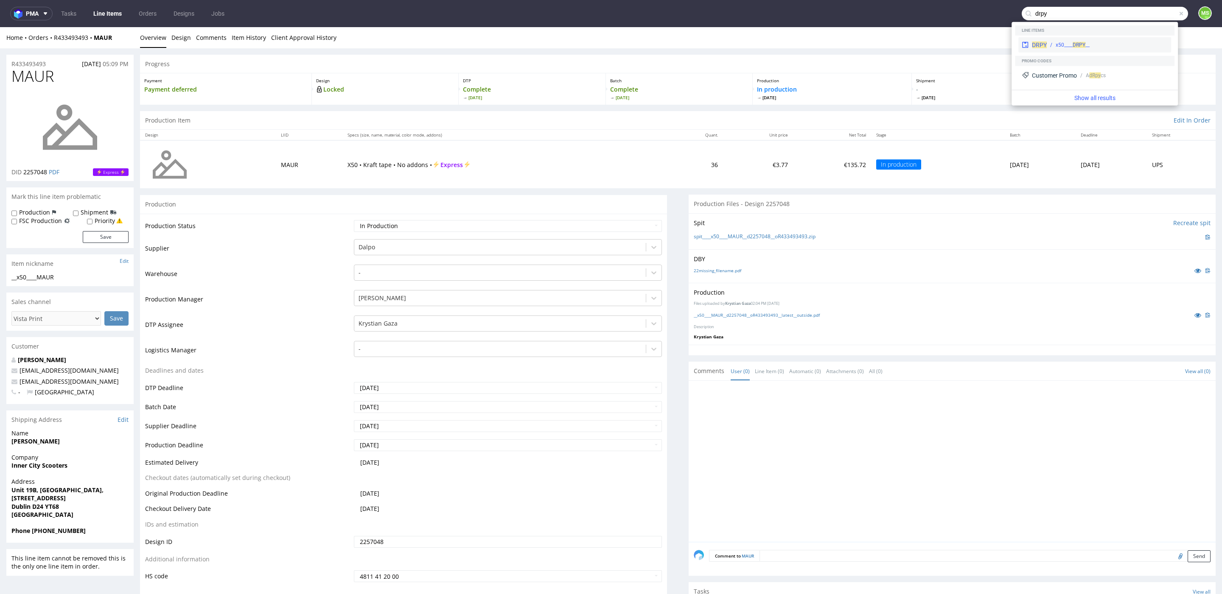
type input "drpy"
click at [1080, 43] on span "DRPY" at bounding box center [1078, 45] width 13 height 6
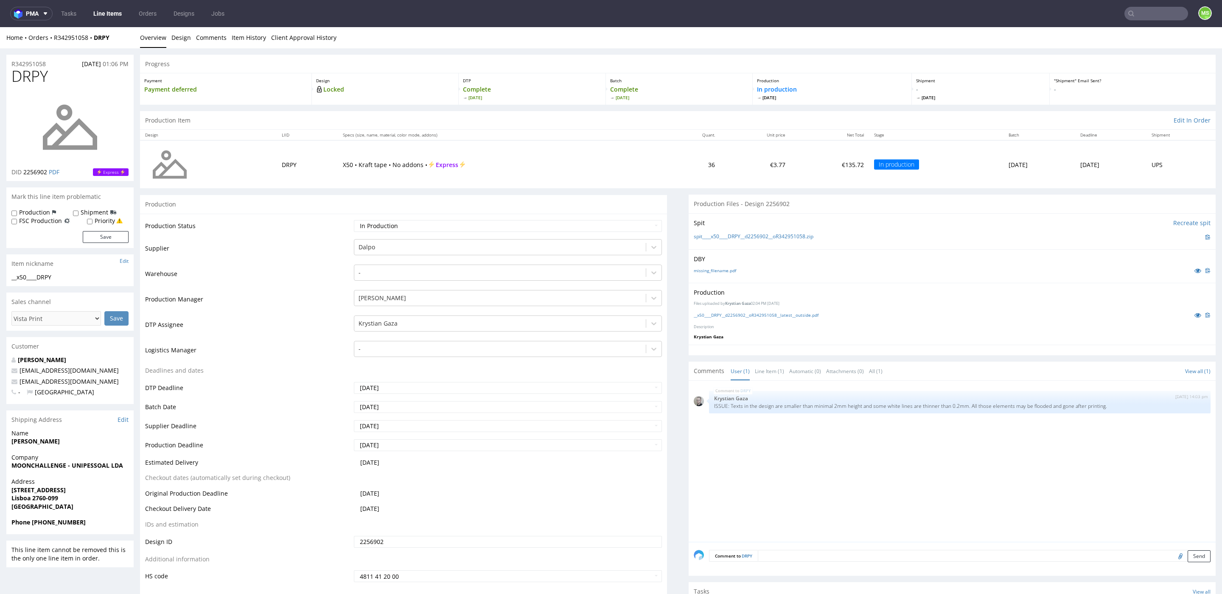
click at [1139, 19] on input "text" at bounding box center [1156, 14] width 64 height 14
type input "tgvz"
click at [1077, 36] on div "__x50-6000-x-5-cm____ TGVZ" at bounding box center [1087, 35] width 64 height 8
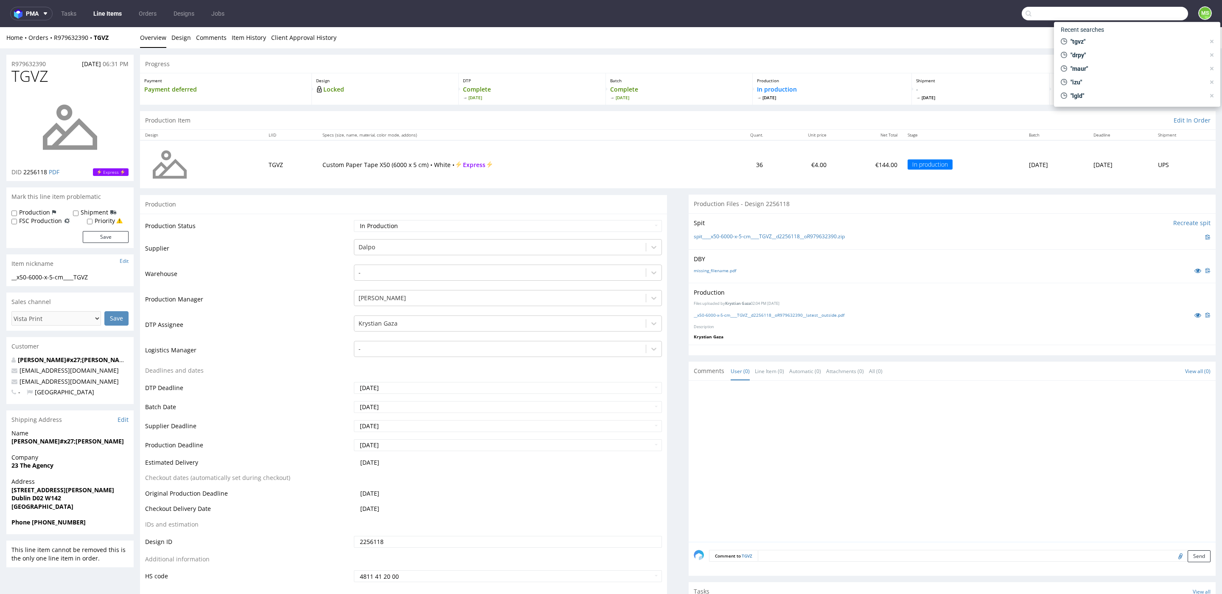
click at [1145, 14] on input "text" at bounding box center [1104, 14] width 166 height 14
type input "wusv"
click at [1089, 36] on div "__x50____ WUSV" at bounding box center [1075, 35] width 36 height 8
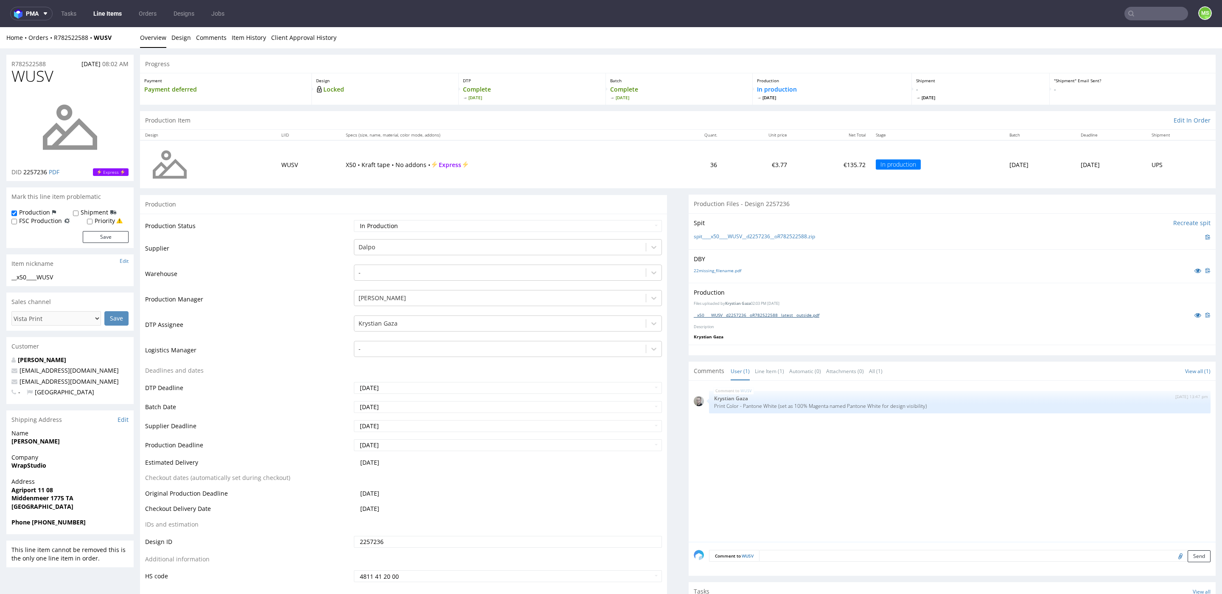
click at [723, 313] on link "__x50____WUSV__d2257236__oR782522588__latest__outside.pdf" at bounding box center [757, 315] width 126 height 6
drag, startPoint x: 788, startPoint y: 403, endPoint x: 924, endPoint y: 406, distance: 136.2
click at [924, 406] on p "Print Color - Pantone White (set as 100% Magenta named Pantone White for design…" at bounding box center [959, 406] width 491 height 6
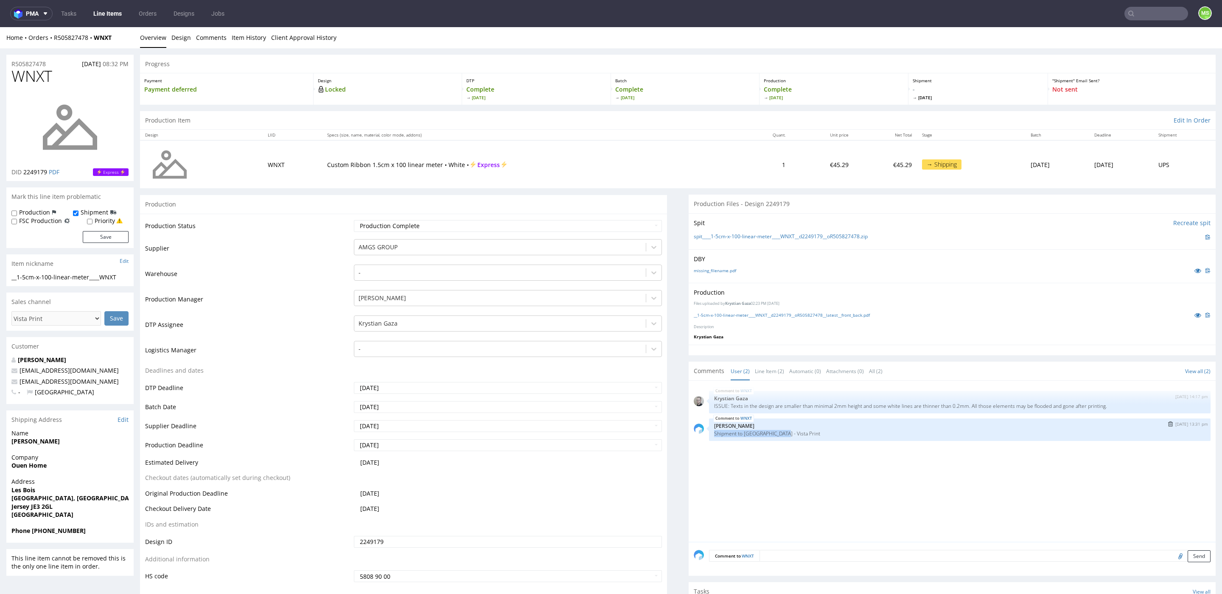
drag, startPoint x: 772, startPoint y: 434, endPoint x: 702, endPoint y: 435, distance: 69.6
click at [702, 434] on div "WNXT 5th Sep 25 | 13:31 pm Maksymilian Szyszko Shipment to UK - Vista Print" at bounding box center [952, 430] width 517 height 22
drag, startPoint x: 727, startPoint y: 440, endPoint x: 740, endPoint y: 434, distance: 14.7
click at [739, 434] on p "Shipment to [GEOGRAPHIC_DATA] - Vista Print" at bounding box center [959, 434] width 491 height 6
drag, startPoint x: 780, startPoint y: 434, endPoint x: 706, endPoint y: 434, distance: 74.2
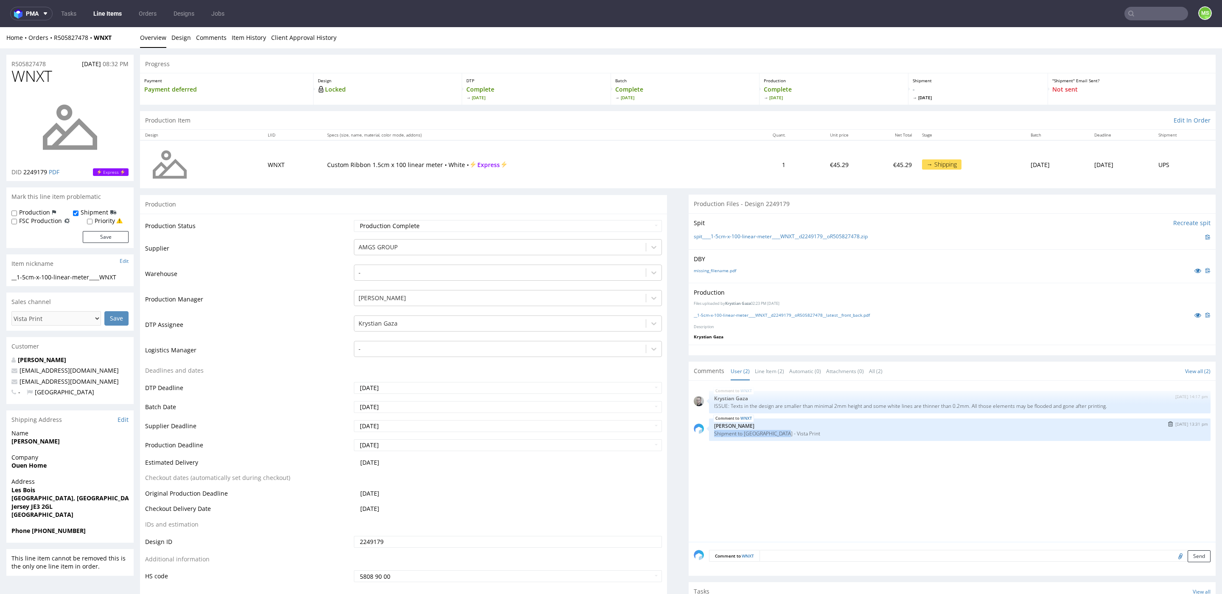
click at [709, 434] on div "WNXT [DATE] 13:31 pm [PERSON_NAME] Shipment to [GEOGRAPHIC_DATA] - Vista Print" at bounding box center [959, 430] width 501 height 22
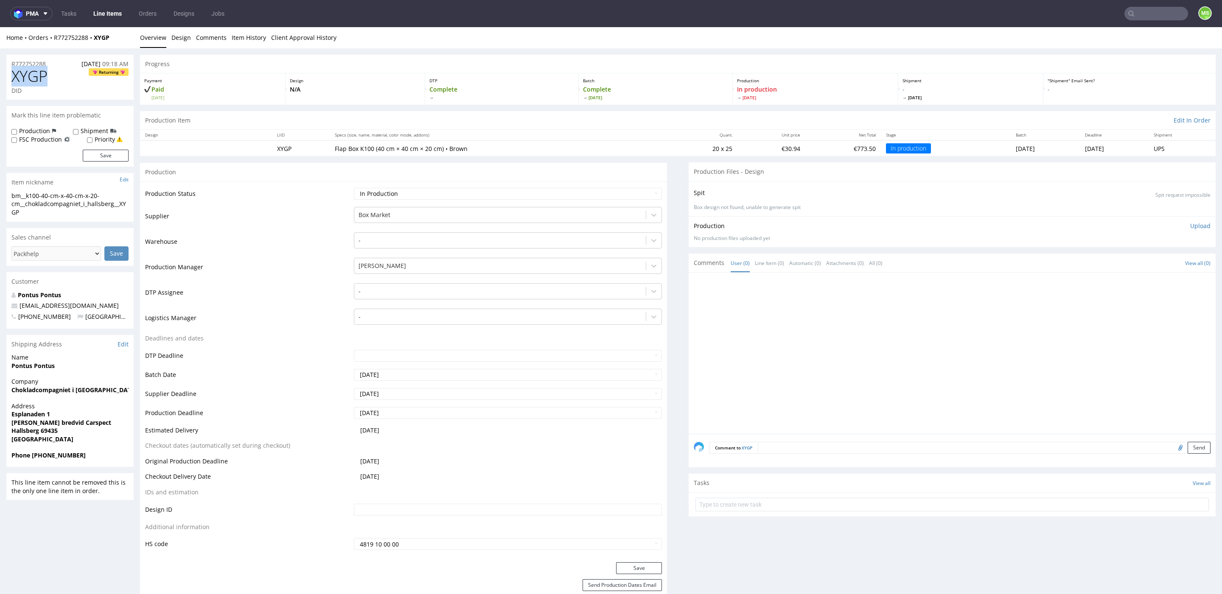
drag, startPoint x: 40, startPoint y: 69, endPoint x: 13, endPoint y: 77, distance: 28.4
click at [11, 76] on div "XYGP Returning DID" at bounding box center [69, 84] width 127 height 32
